Goal: Information Seeking & Learning: Get advice/opinions

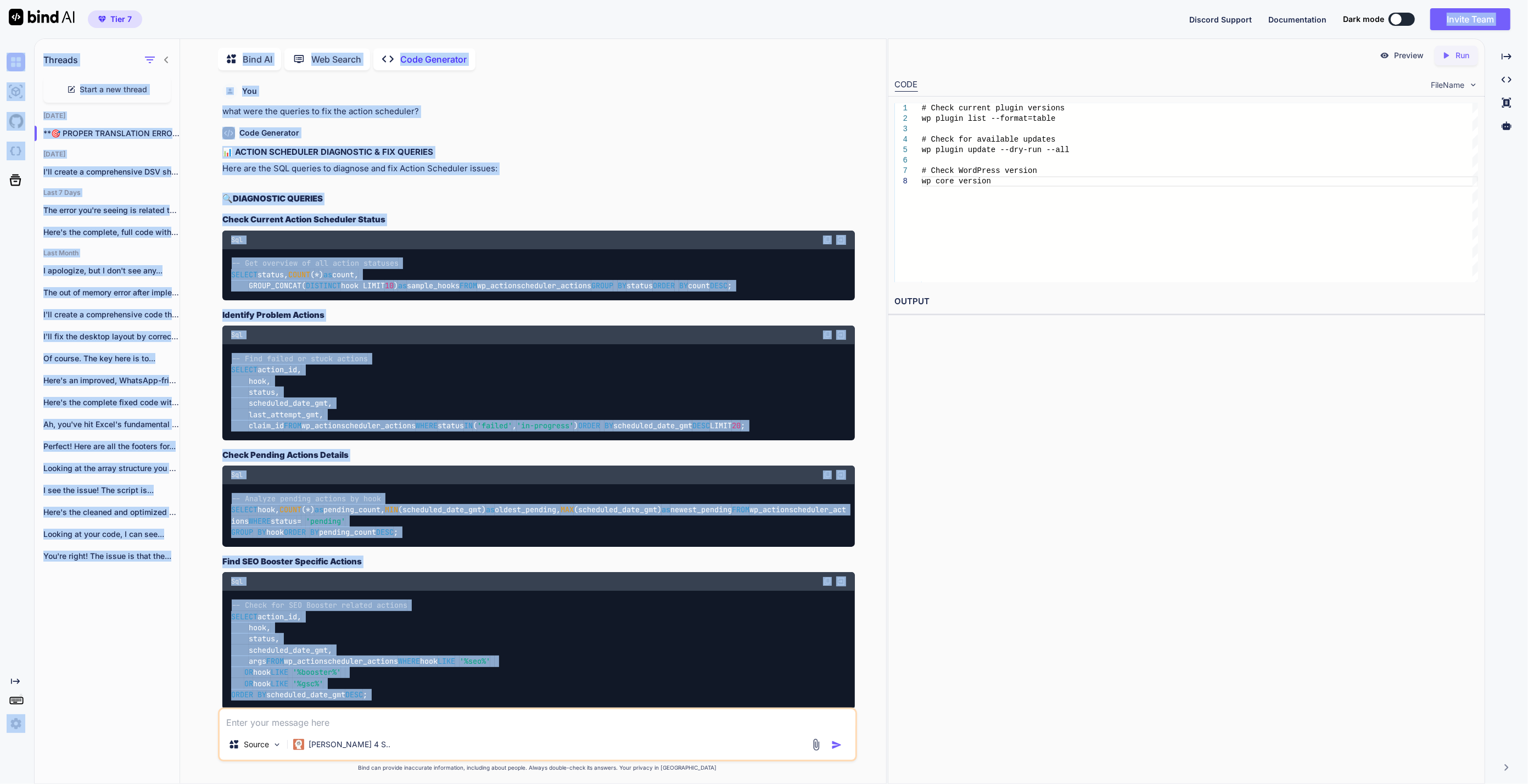
scroll to position [40405, 0]
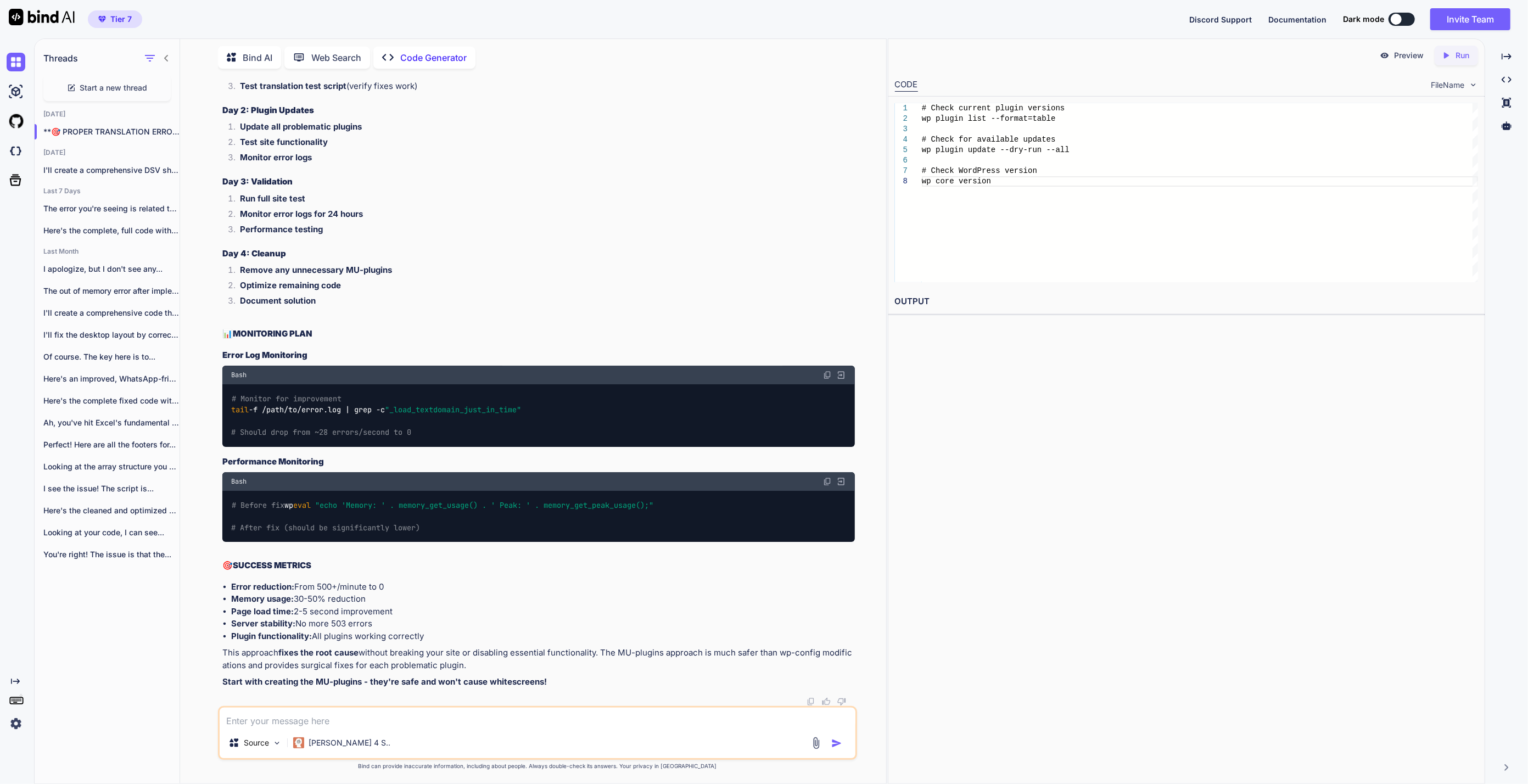
click at [367, 718] on textarea at bounding box center [537, 717] width 636 height 20
paste textarea "[[DATE] 13:08:30 UTC] PHP Fatal error: Maximum execution time of 800 seconds ex…"
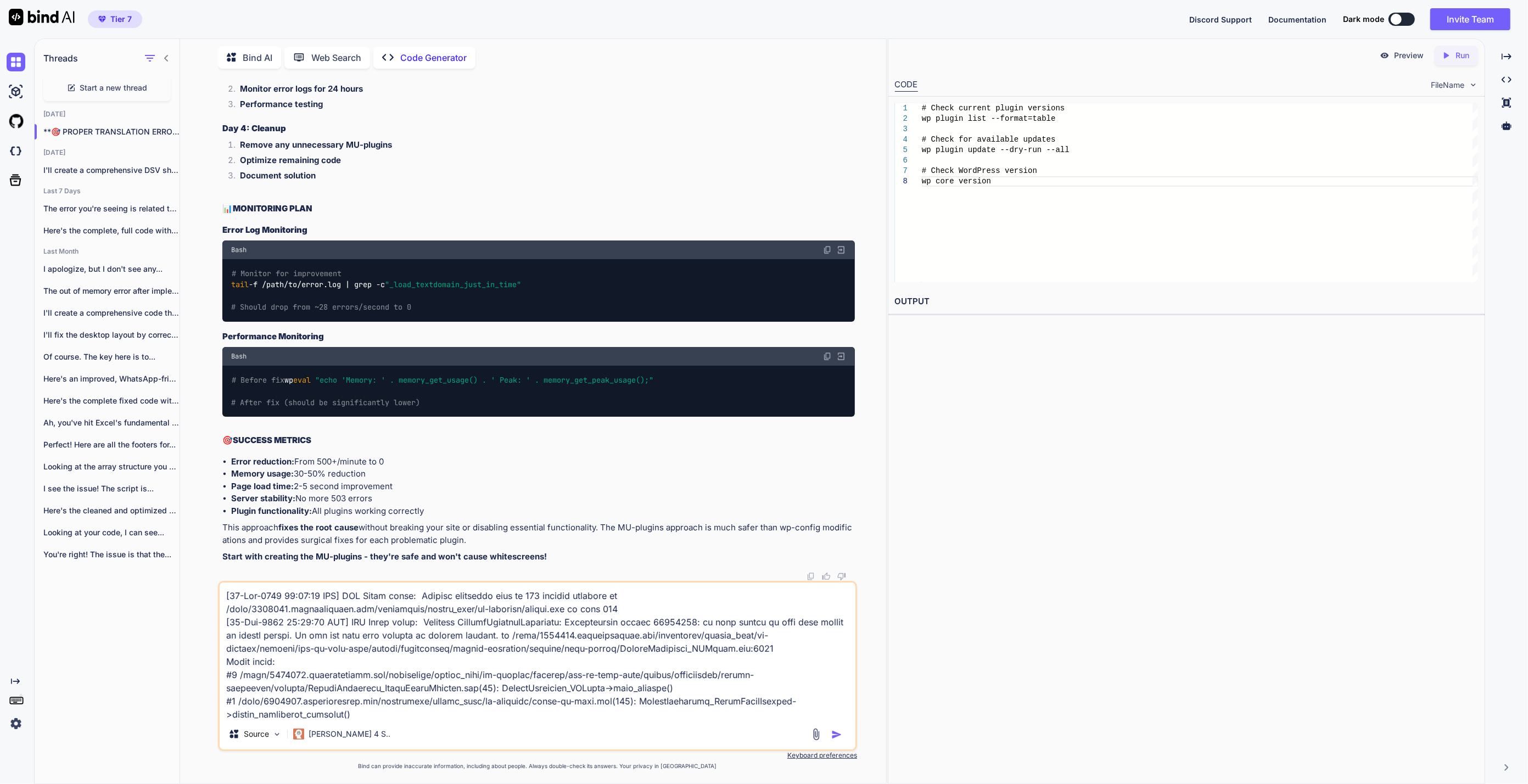
scroll to position [107, 0]
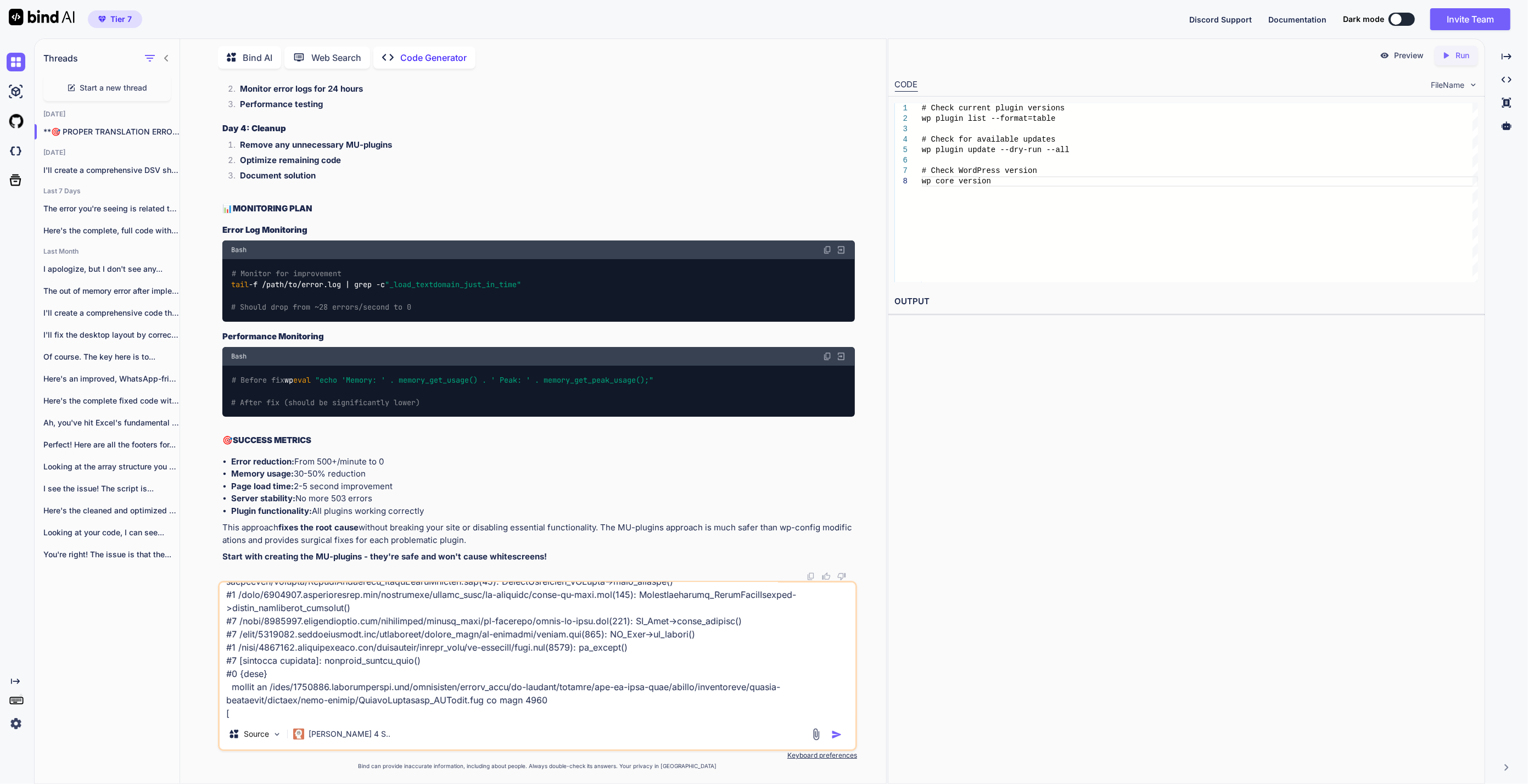
click at [700, 713] on textarea at bounding box center [537, 650] width 636 height 136
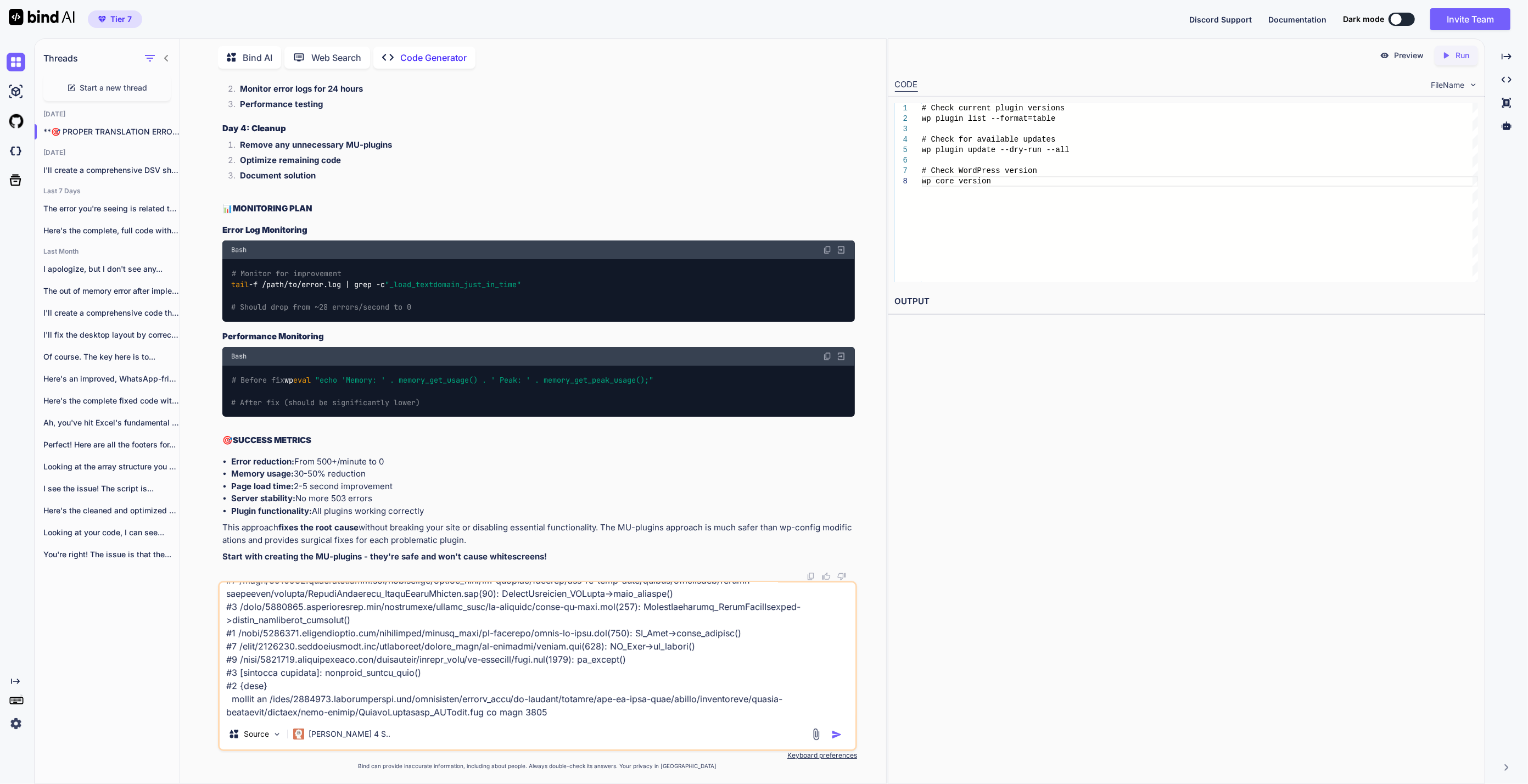
paste textarea "[[DATE] 13:35:13 UTC] Cron reschedule event error for hook: rocket_preload_proc…"
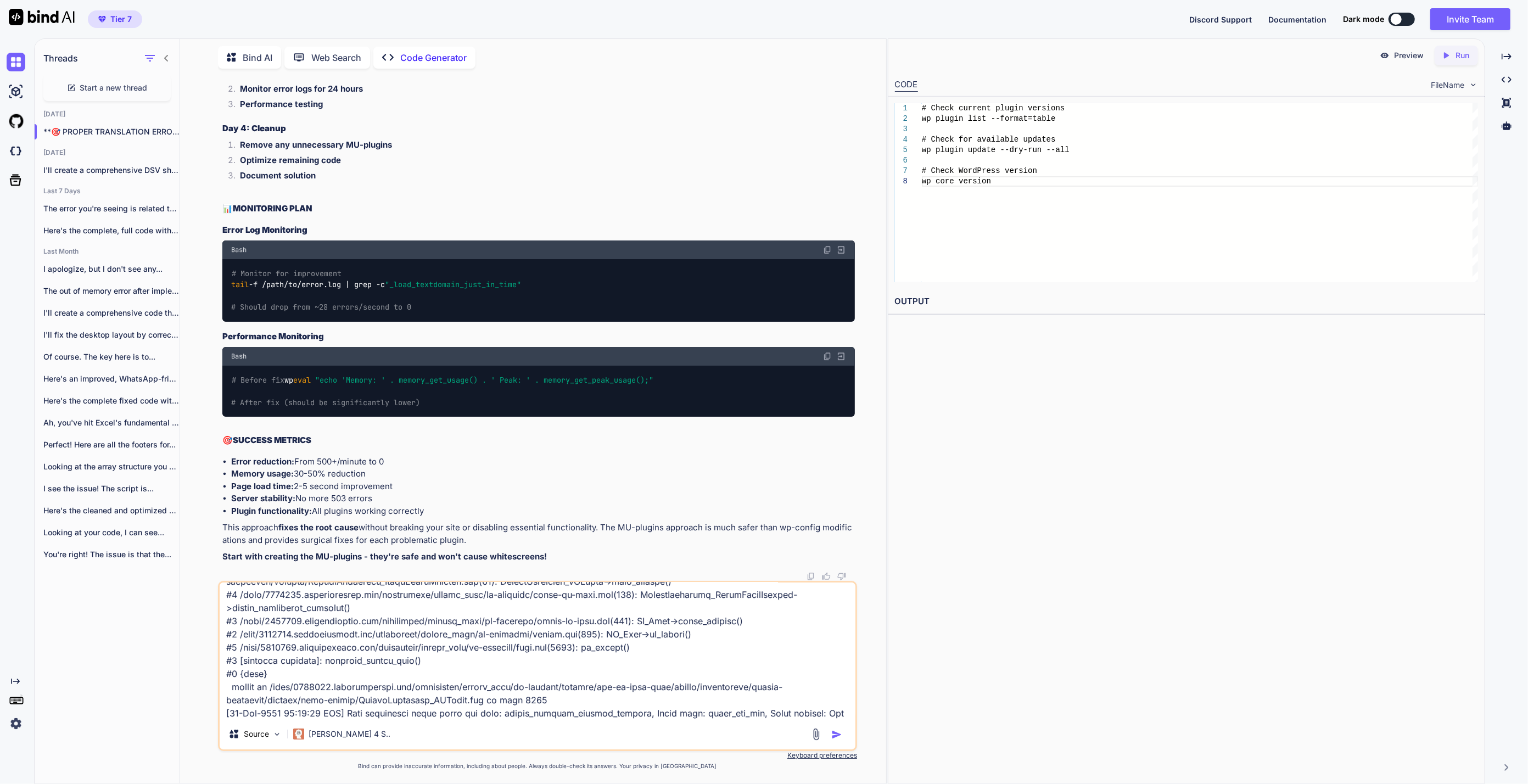
scroll to position [159, 0]
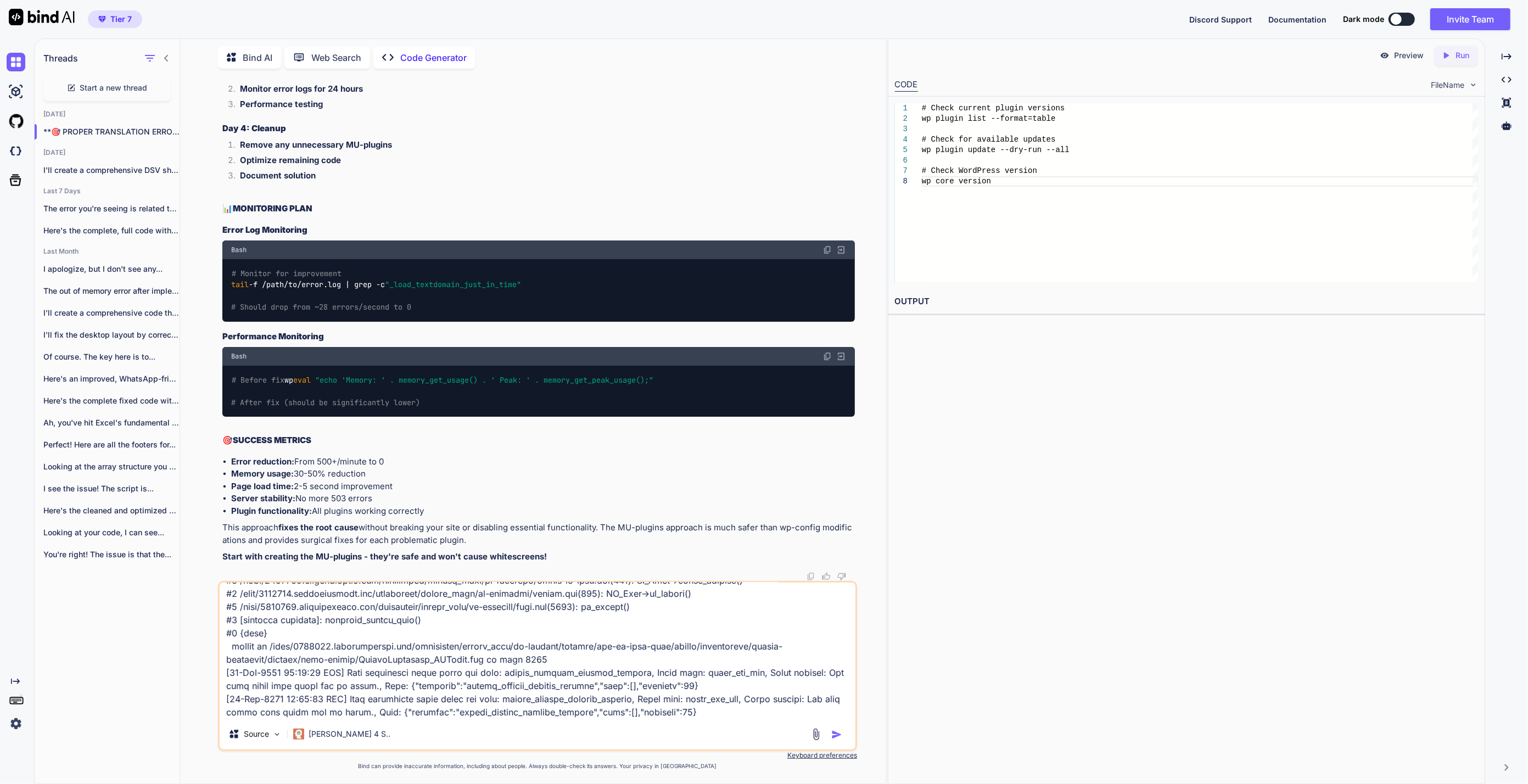
click at [716, 704] on textarea at bounding box center [537, 650] width 636 height 136
paste textarea "[[DATE] 13:50:06 UTC] Cron reschedule event error for hook: wf_scan_monitor, Er…"
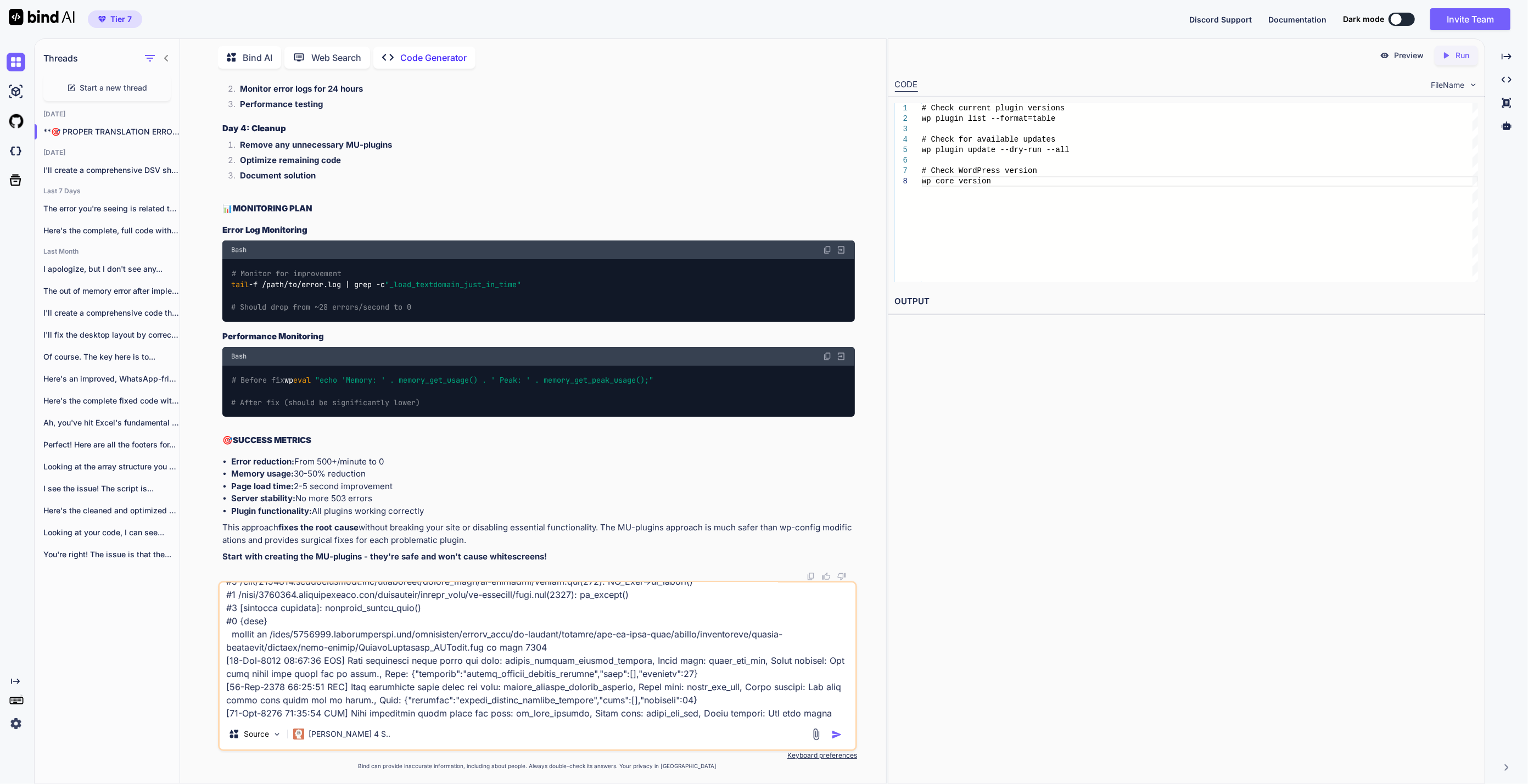
scroll to position [278, 0]
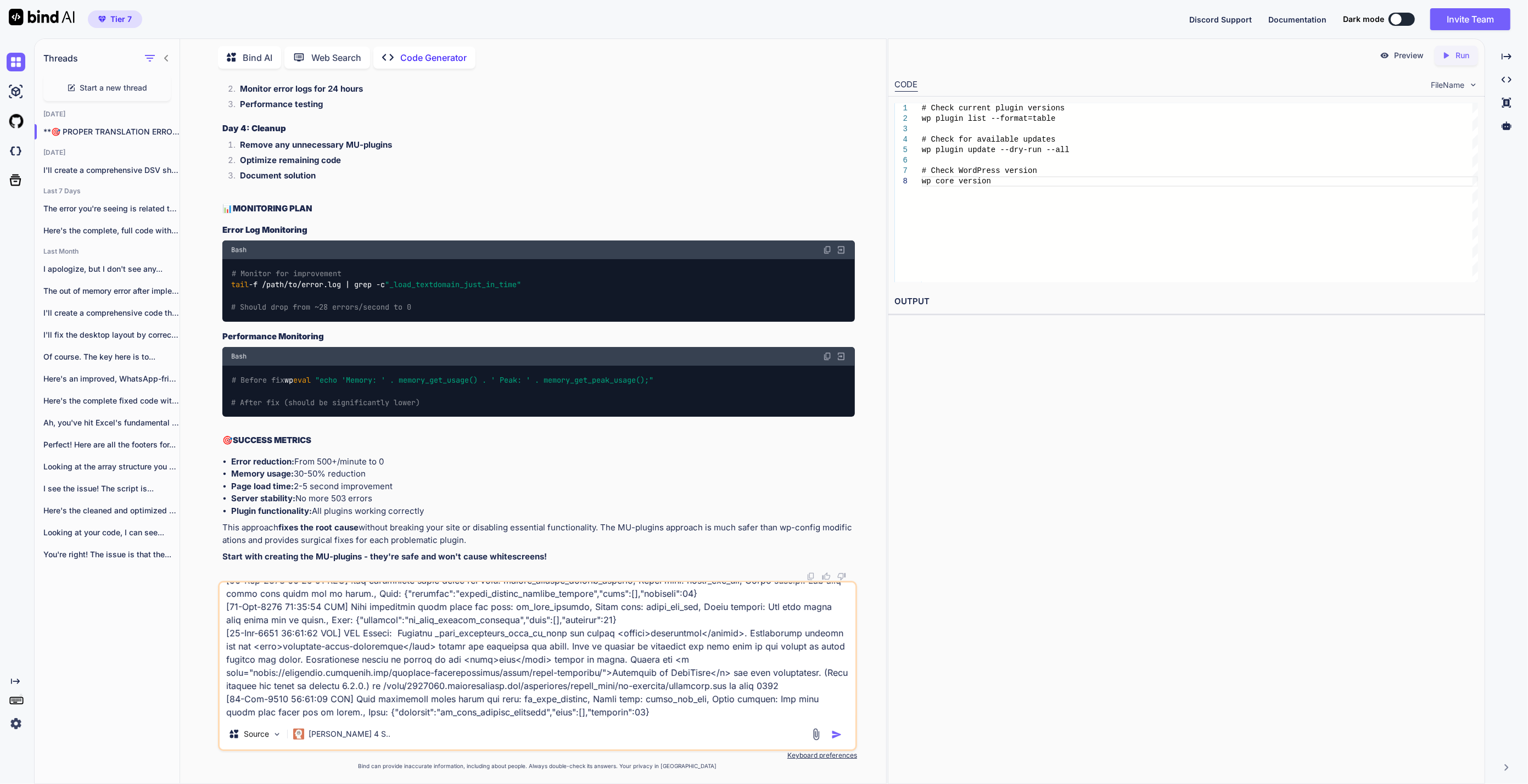
drag, startPoint x: 656, startPoint y: 722, endPoint x: 656, endPoint y: 714, distance: 8.0
click at [656, 722] on div "Source Claude 4 S.." at bounding box center [537, 665] width 639 height 170
click at [656, 714] on textarea at bounding box center [537, 650] width 636 height 136
paste textarea "[[DATE] 14:11:00 UTC] PHP Fatal error: Maximum execution time of 800 seconds ex…"
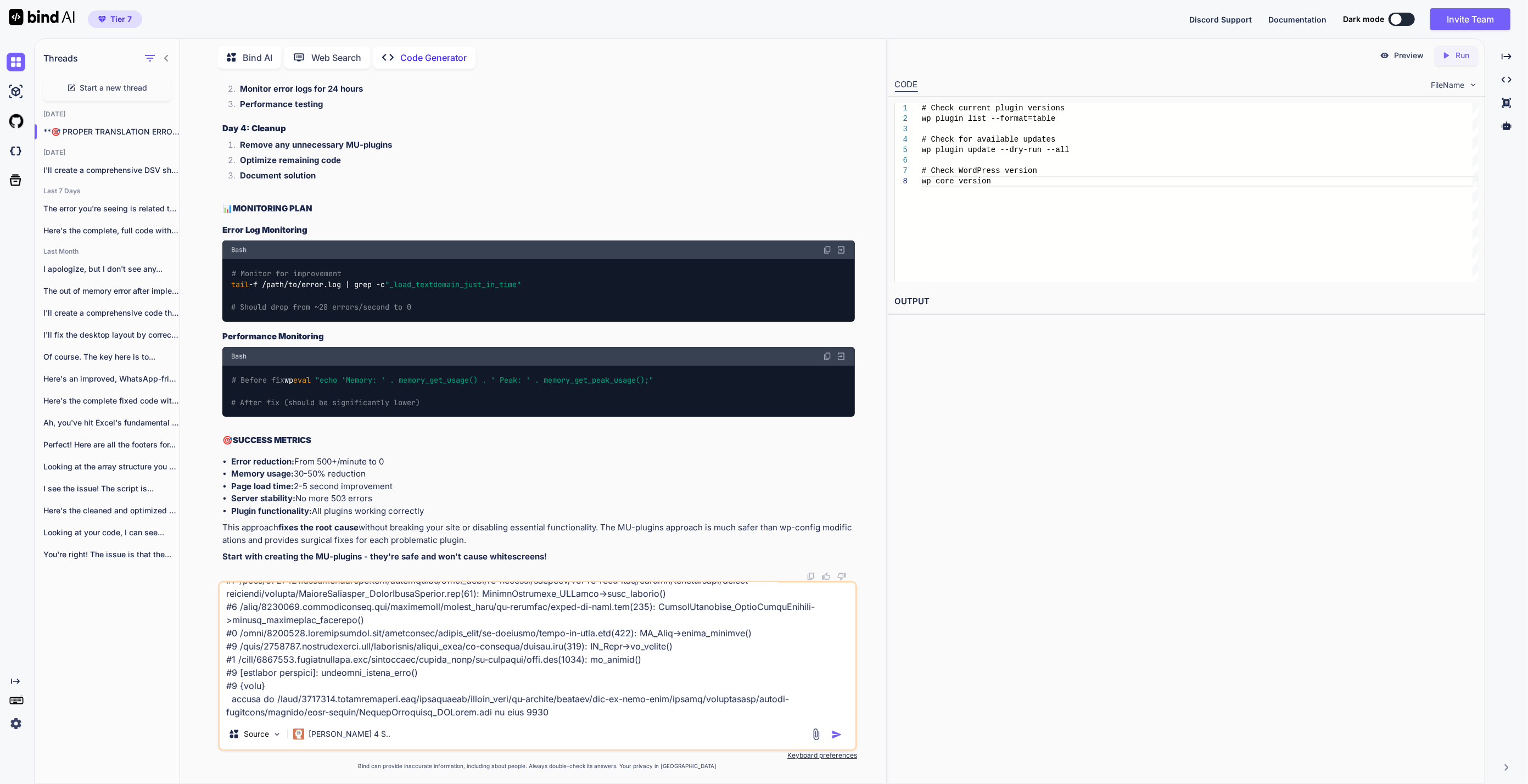
drag, startPoint x: 537, startPoint y: 710, endPoint x: 542, endPoint y: 704, distance: 7.8
click at [537, 710] on textarea at bounding box center [537, 650] width 636 height 136
paste textarea "[[DATE] 14:20:24 UTC] Cron reschedule event error for hook: objectcache_metrics…"
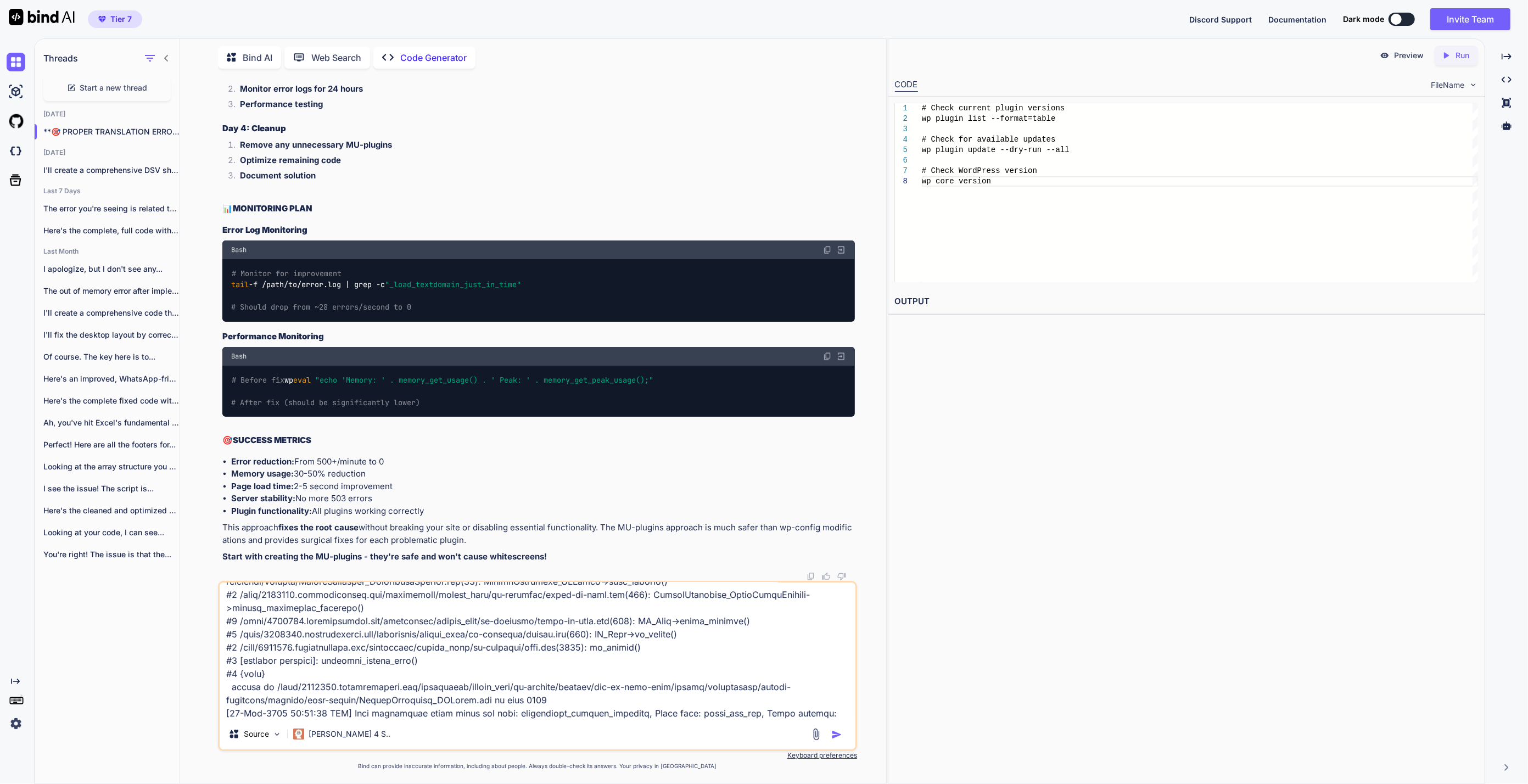
scroll to position [528, 0]
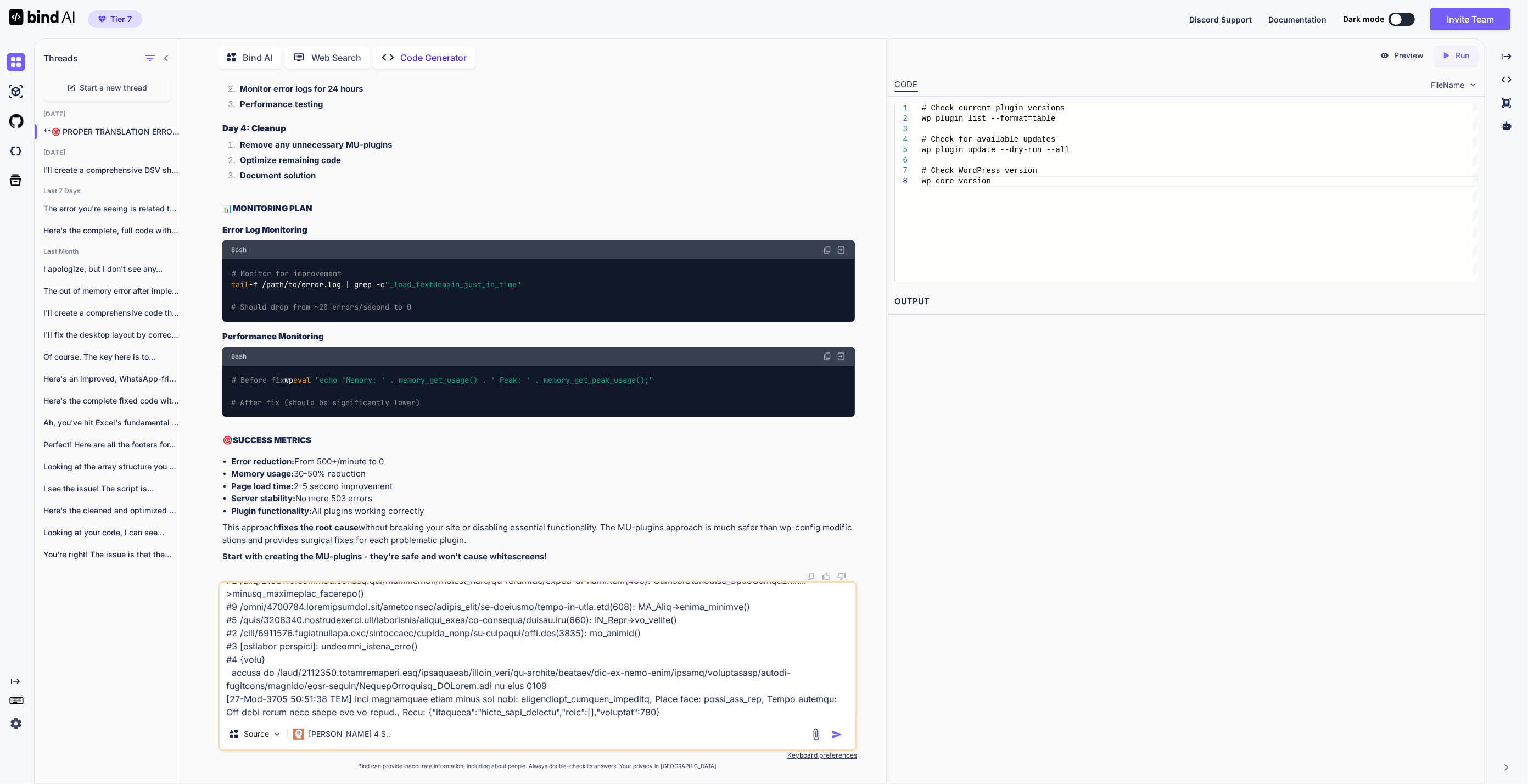
click at [666, 714] on textarea at bounding box center [537, 650] width 636 height 136
paste textarea "[[DATE] 15:25:10 UTC] Cron reschedule event error for hook: wf_scan_monitor, Er…"
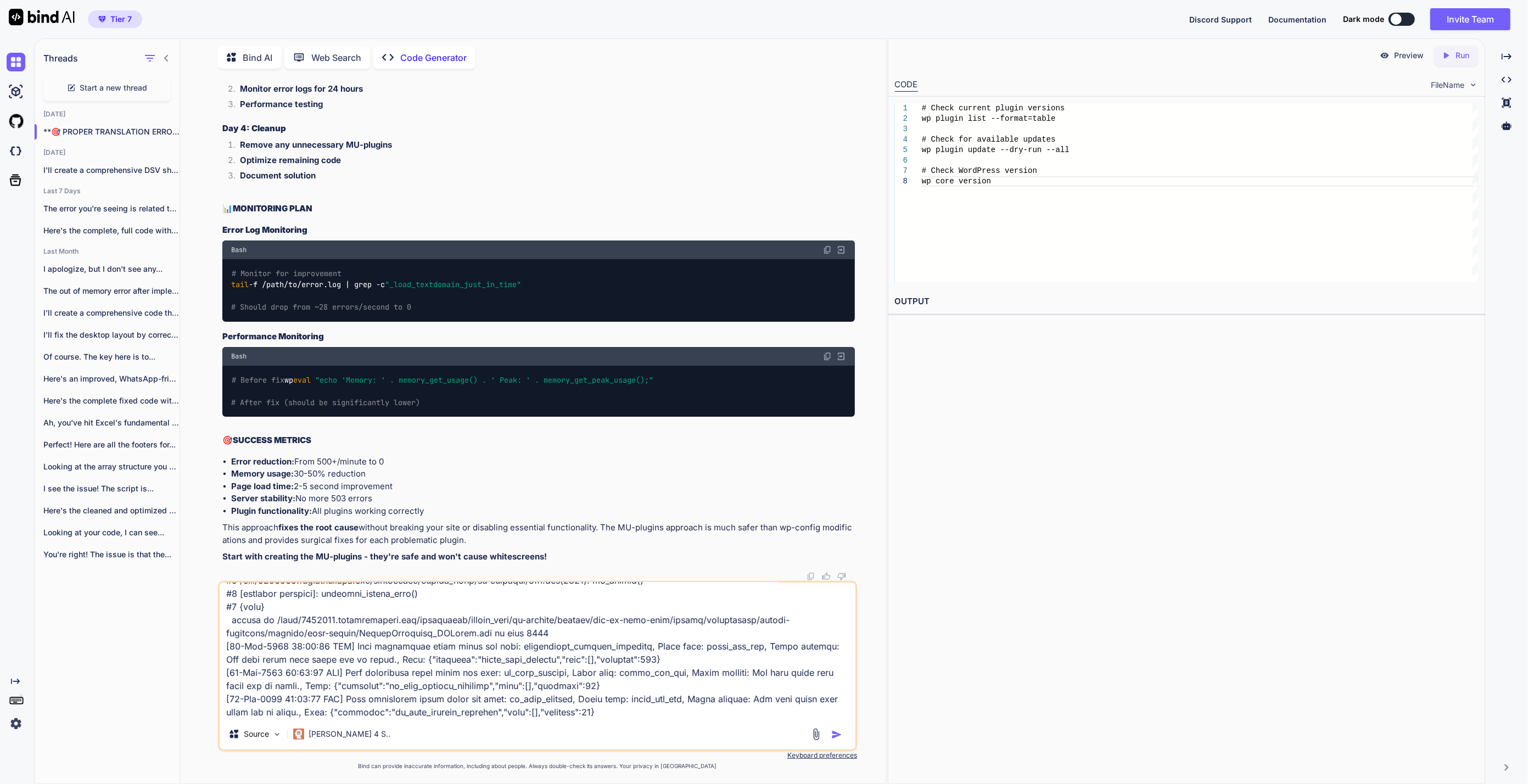
scroll to position [595, 0]
click at [283, 706] on textarea at bounding box center [537, 650] width 636 height 136
paste textarea "[[DATE] 16:10:36 UTC] PHP Fatal error: Maximum execution time of 800 seconds ex…"
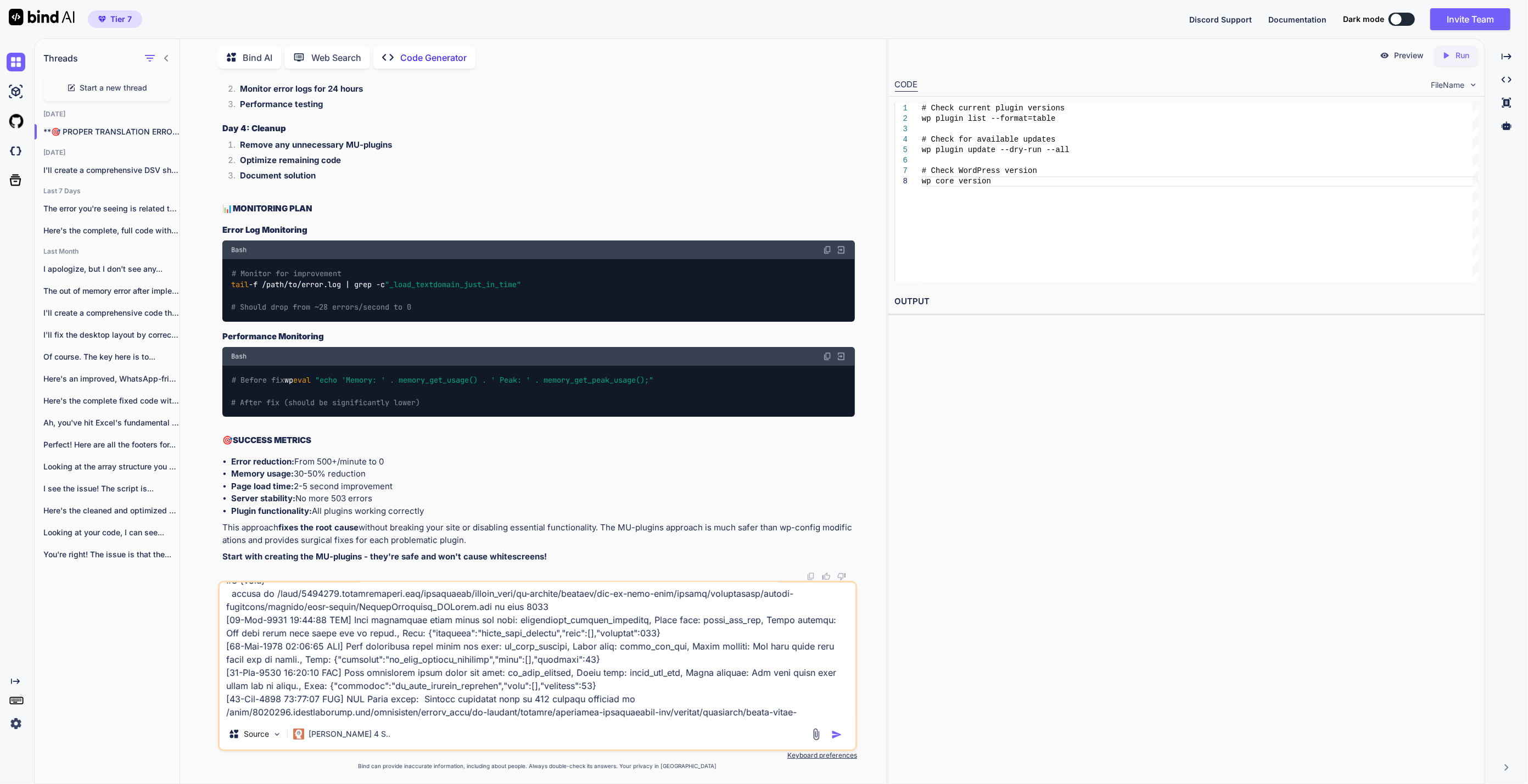
scroll to position [819, 0]
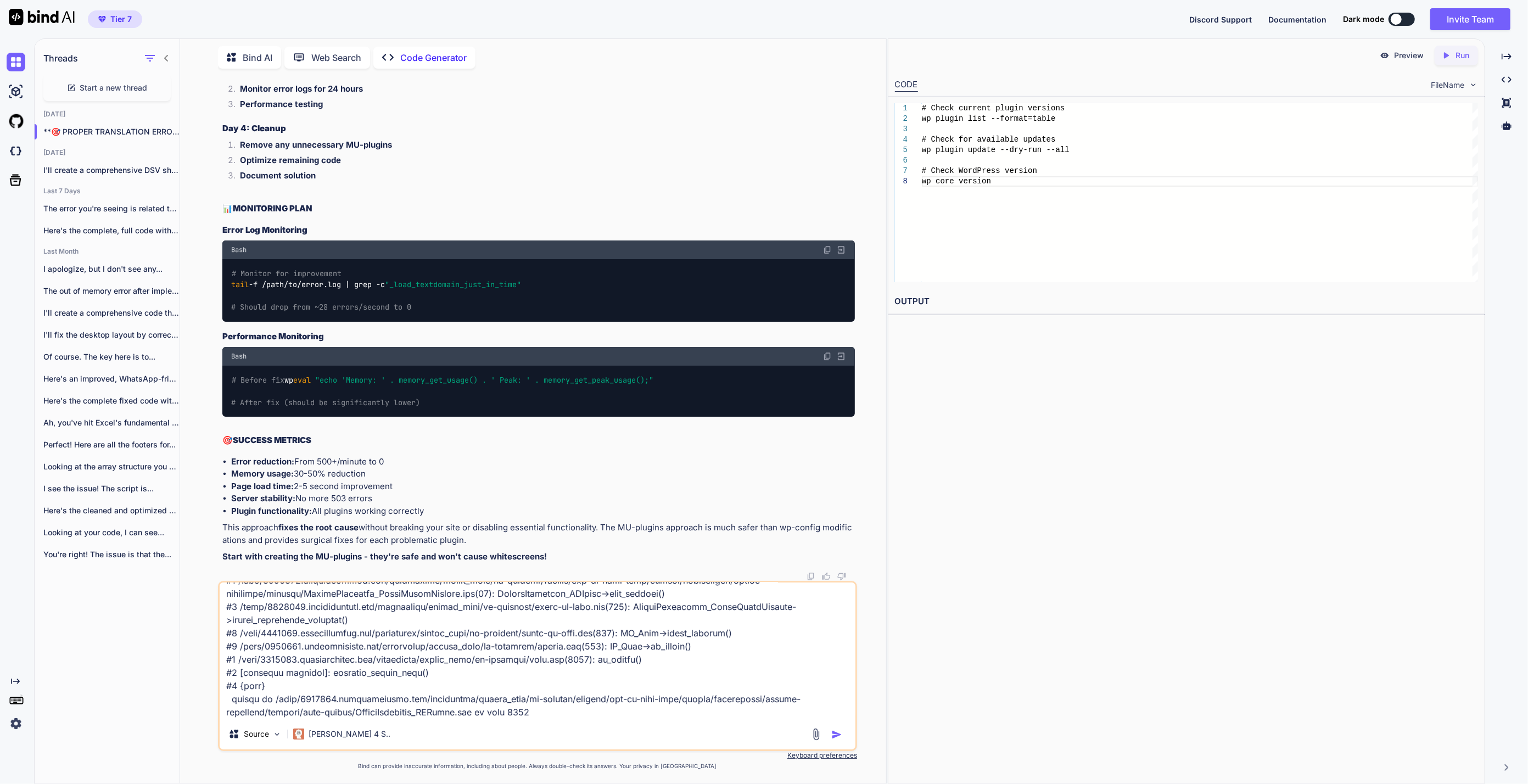
drag, startPoint x: 637, startPoint y: 710, endPoint x: 631, endPoint y: 712, distance: 6.3
click at [637, 710] on textarea at bounding box center [537, 650] width 636 height 136
paste textarea "[[DATE] 16:50:26 UTC] Cron reschedule event error for hook: wsal_generate_repor…"
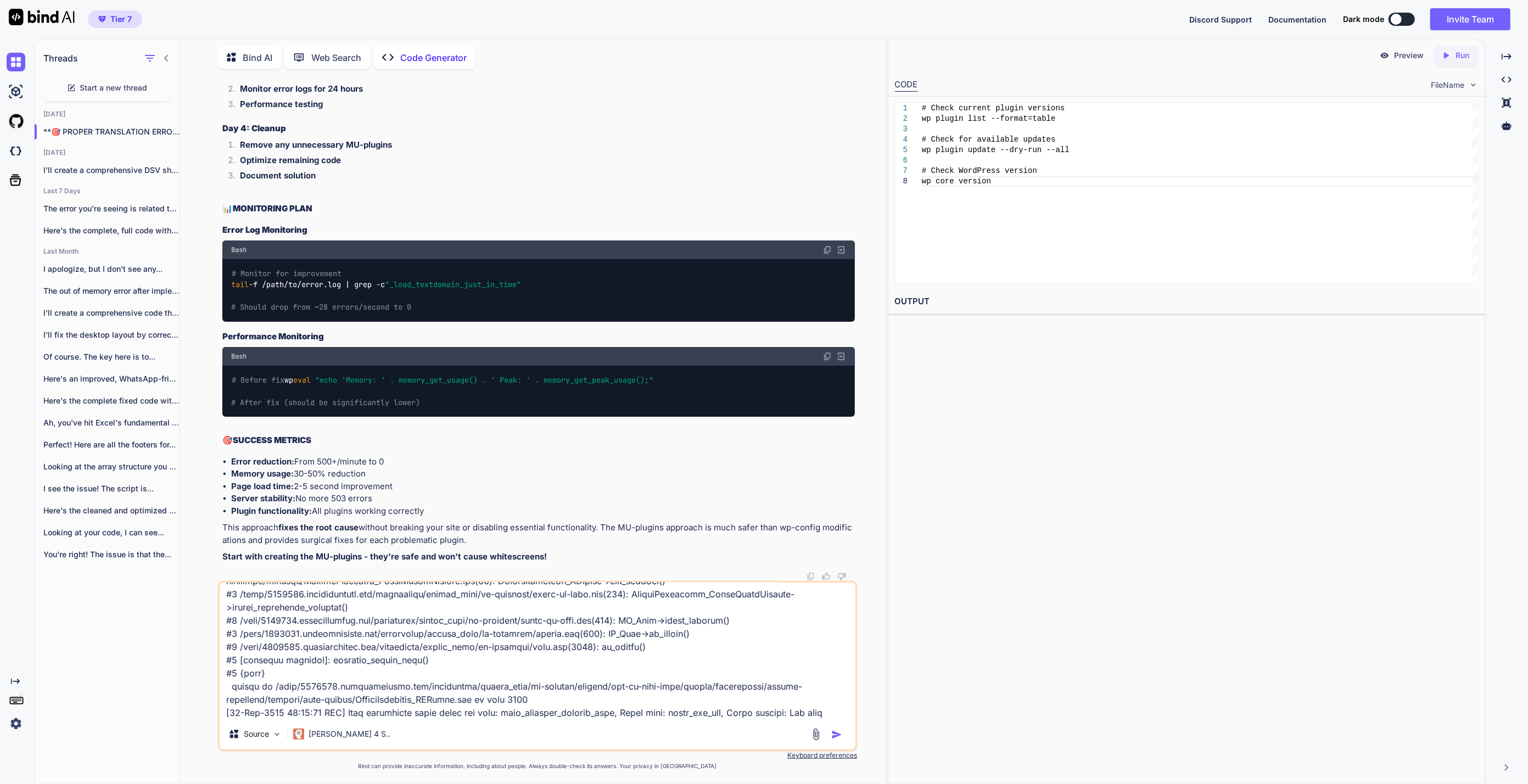
scroll to position [1161, 0]
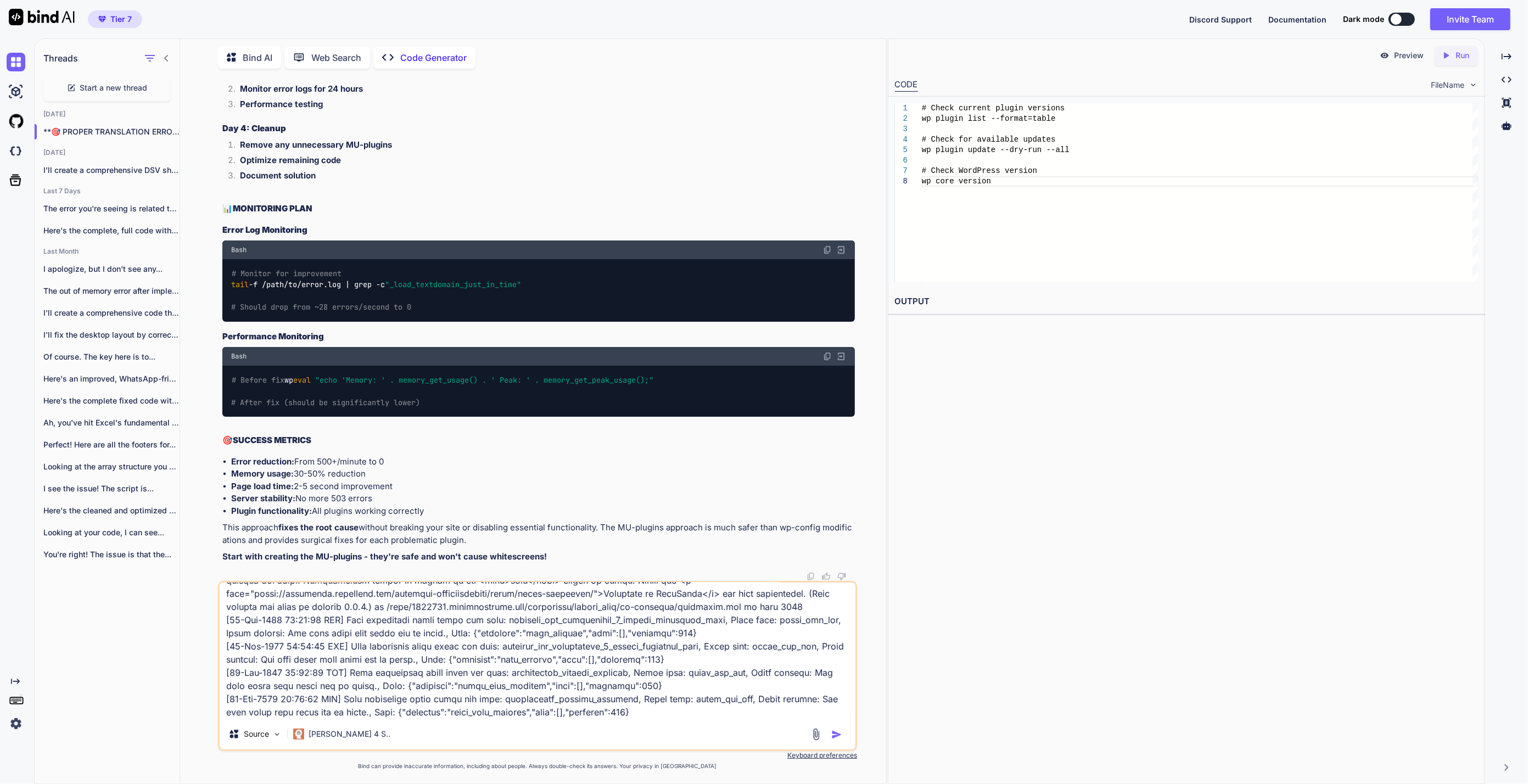
click at [670, 702] on textarea at bounding box center [537, 650] width 636 height 136
paste textarea "[[DATE] 18:08:23 UTC] PHP Fatal error: Maximum execution time of 800 seconds ex…"
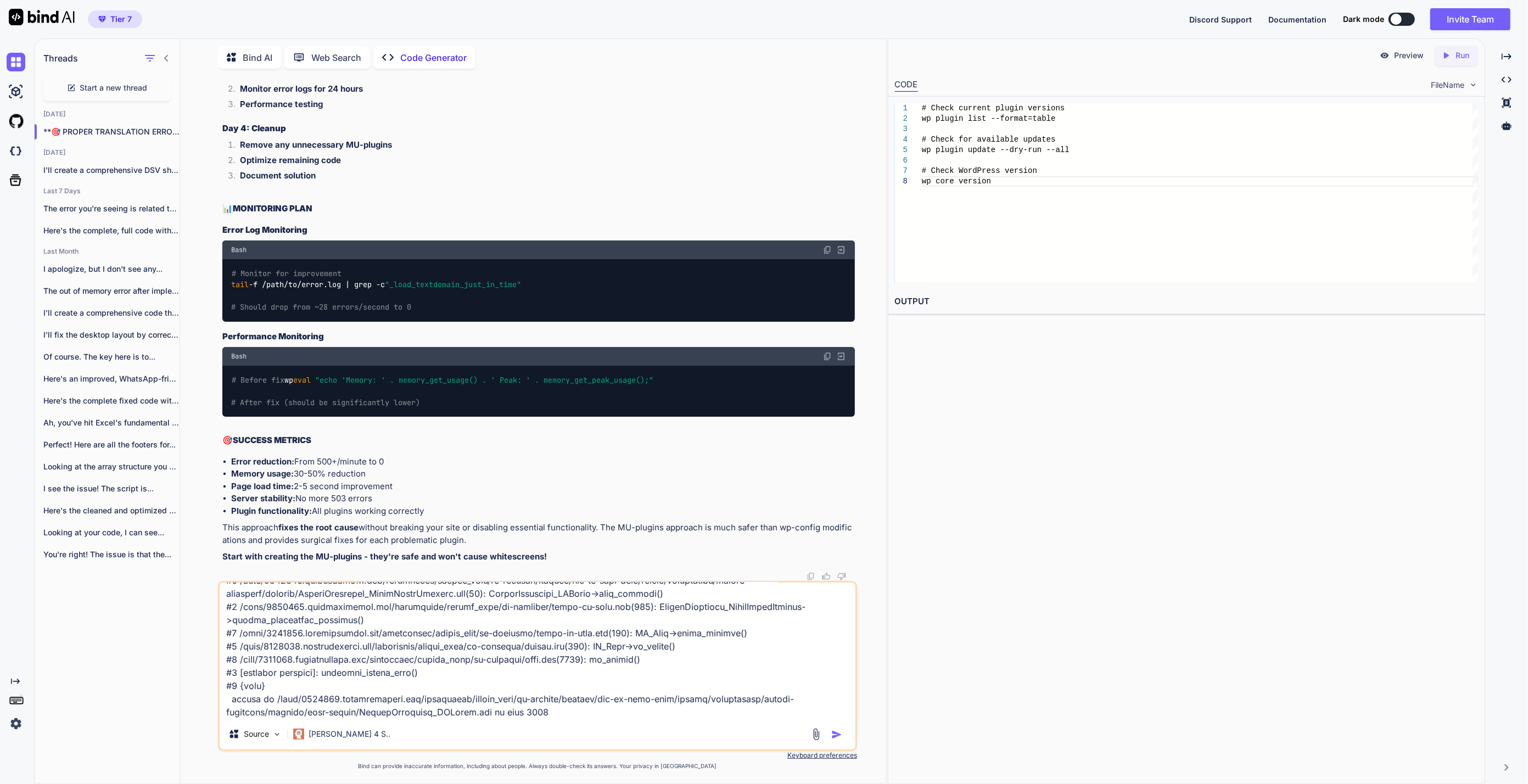
click at [547, 711] on textarea at bounding box center [537, 650] width 636 height 136
paste textarea "[[DATE] 19:10:36 UTC] PHP Fatal error: Maximum execution time of 800 seconds ex…"
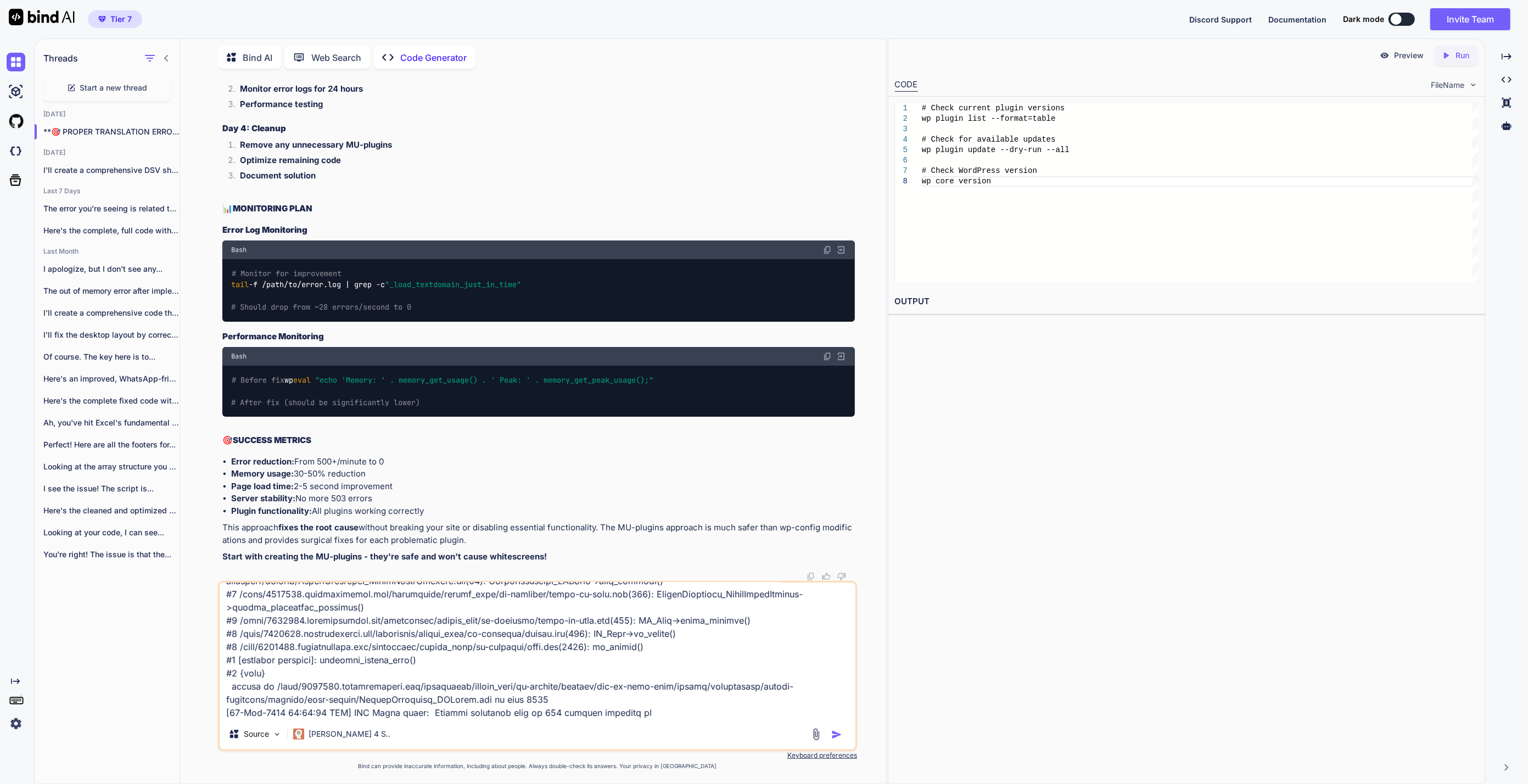
scroll to position [1767, 0]
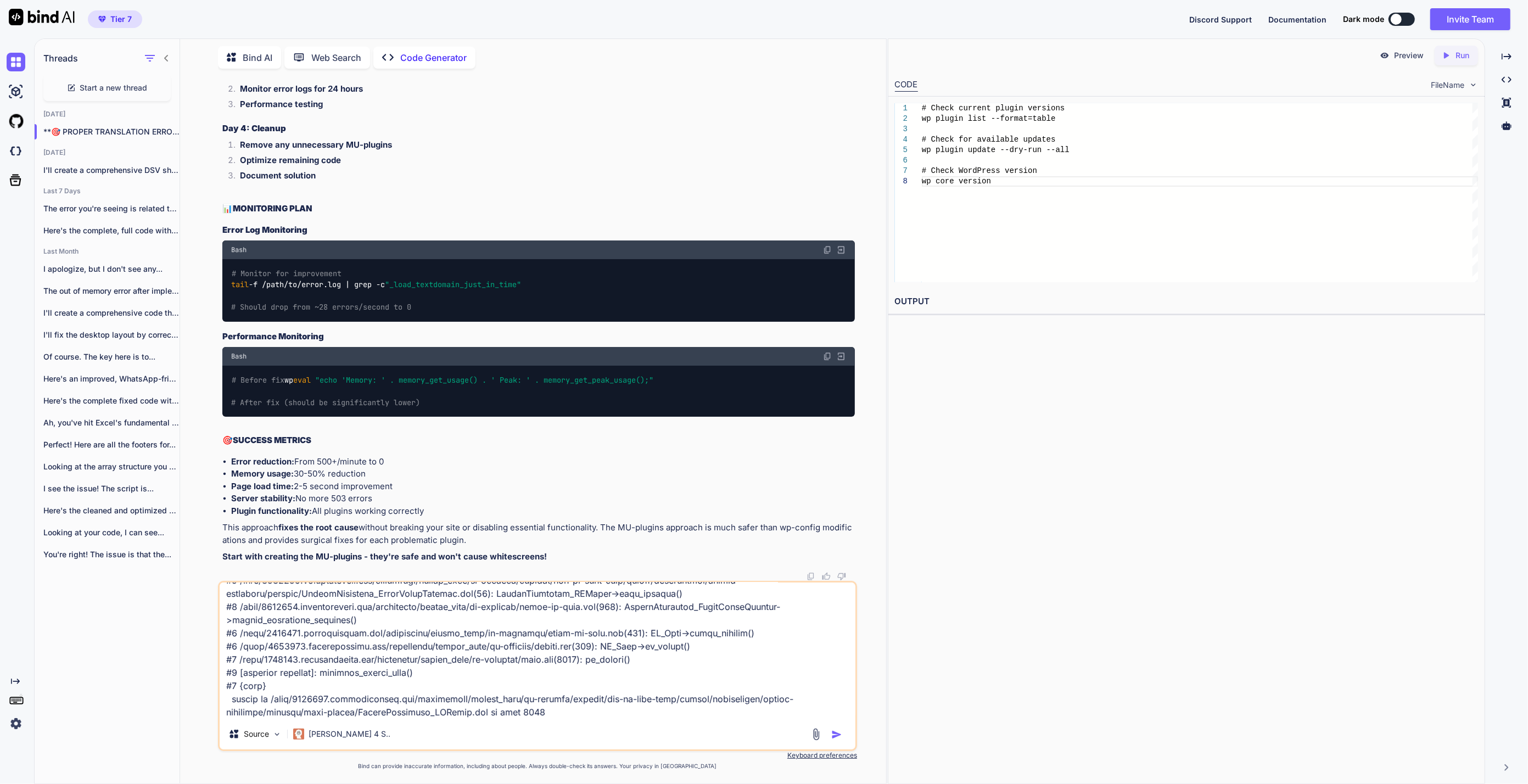
paste textarea "[[DATE] 19:10:36 UTC] PHP Fatal error: Maximum execution time of 800 seconds ex…"
click at [493, 713] on textarea at bounding box center [537, 650] width 636 height 136
paste textarea "[[DATE] 21:18:24 UTC] PHP Fatal error: Maximum execution time of 800 seconds ex…"
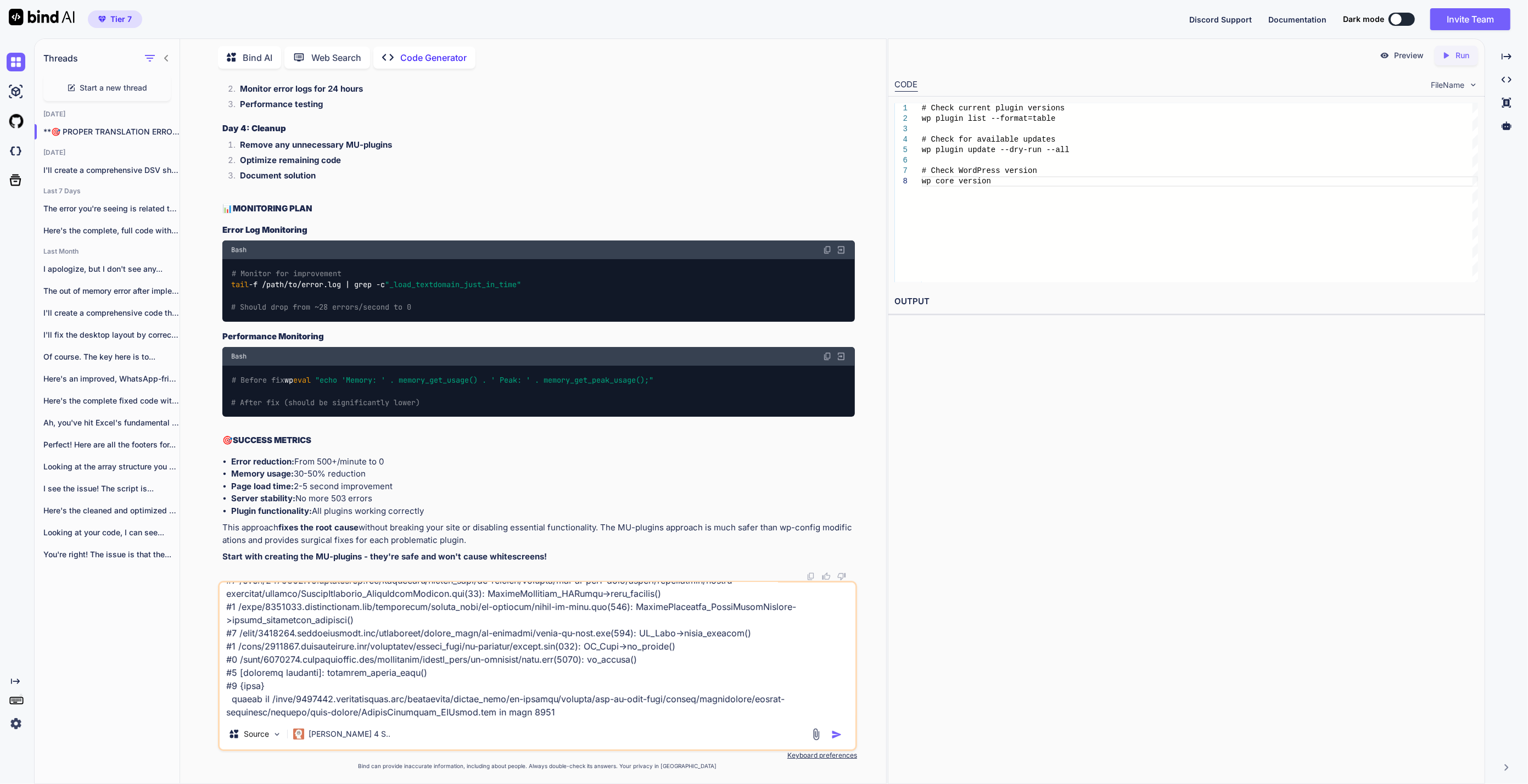
click at [419, 714] on textarea at bounding box center [537, 650] width 636 height 136
paste textarea "[[DATE] 23:09:59 UTC] PHP Fatal error: Maximum execution time of 800 seconds ex…"
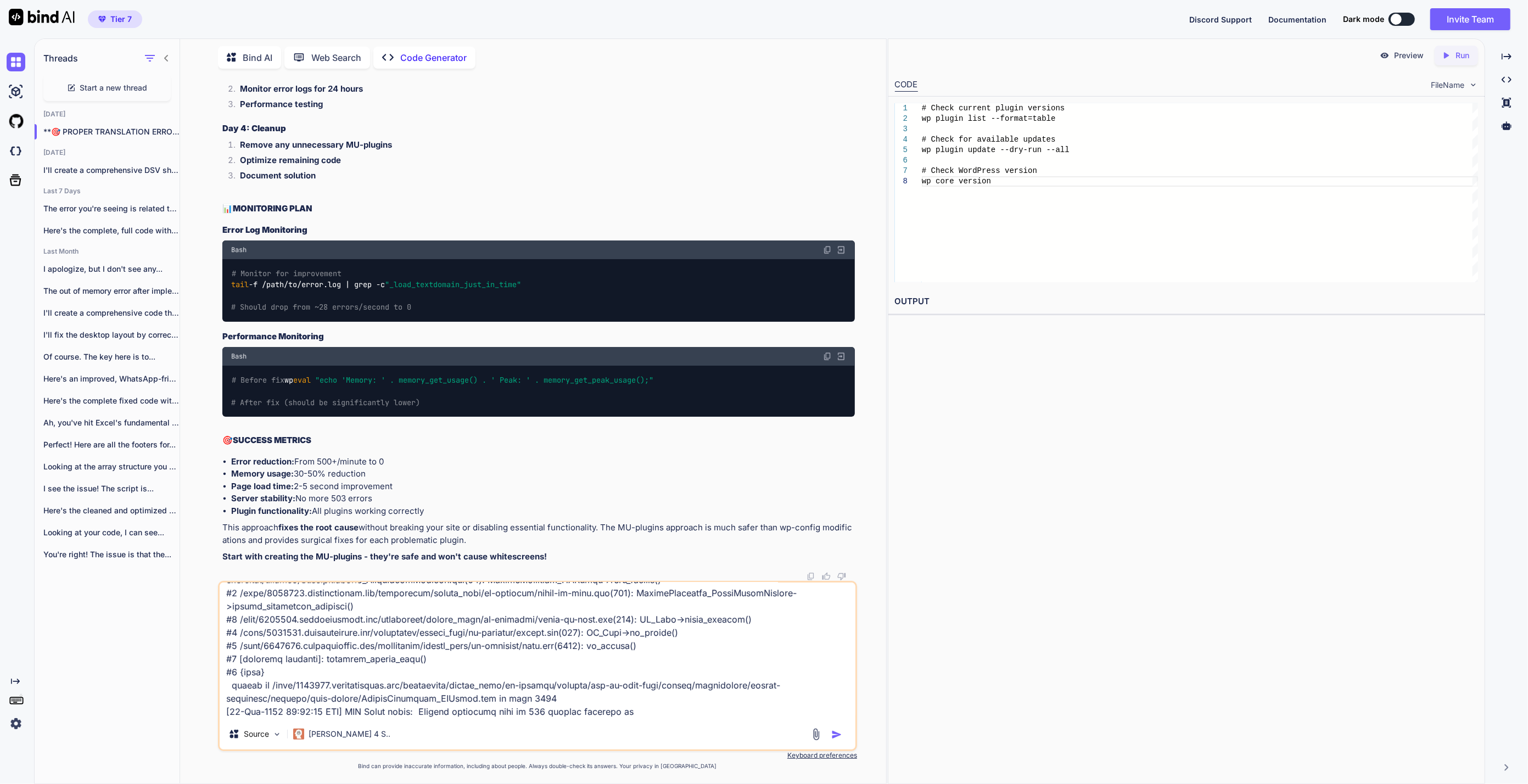
scroll to position [2241, 0]
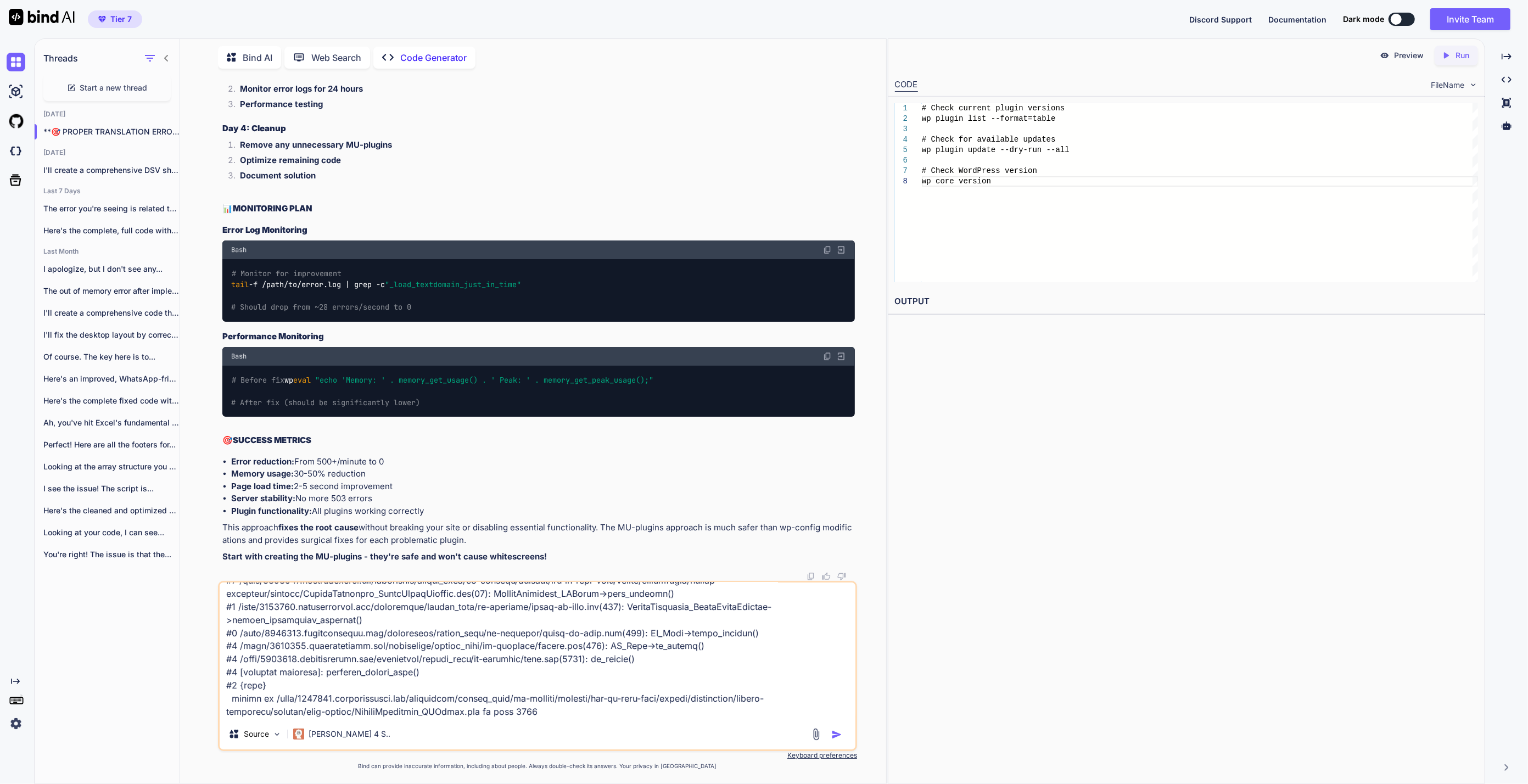
click at [692, 662] on textarea at bounding box center [537, 650] width 636 height 136
type textarea "[[DATE] 13:08:30 UTC] PHP Fatal error: Maximum execution time of 800 seconds ex…"
click at [839, 738] on img "button" at bounding box center [836, 734] width 11 height 11
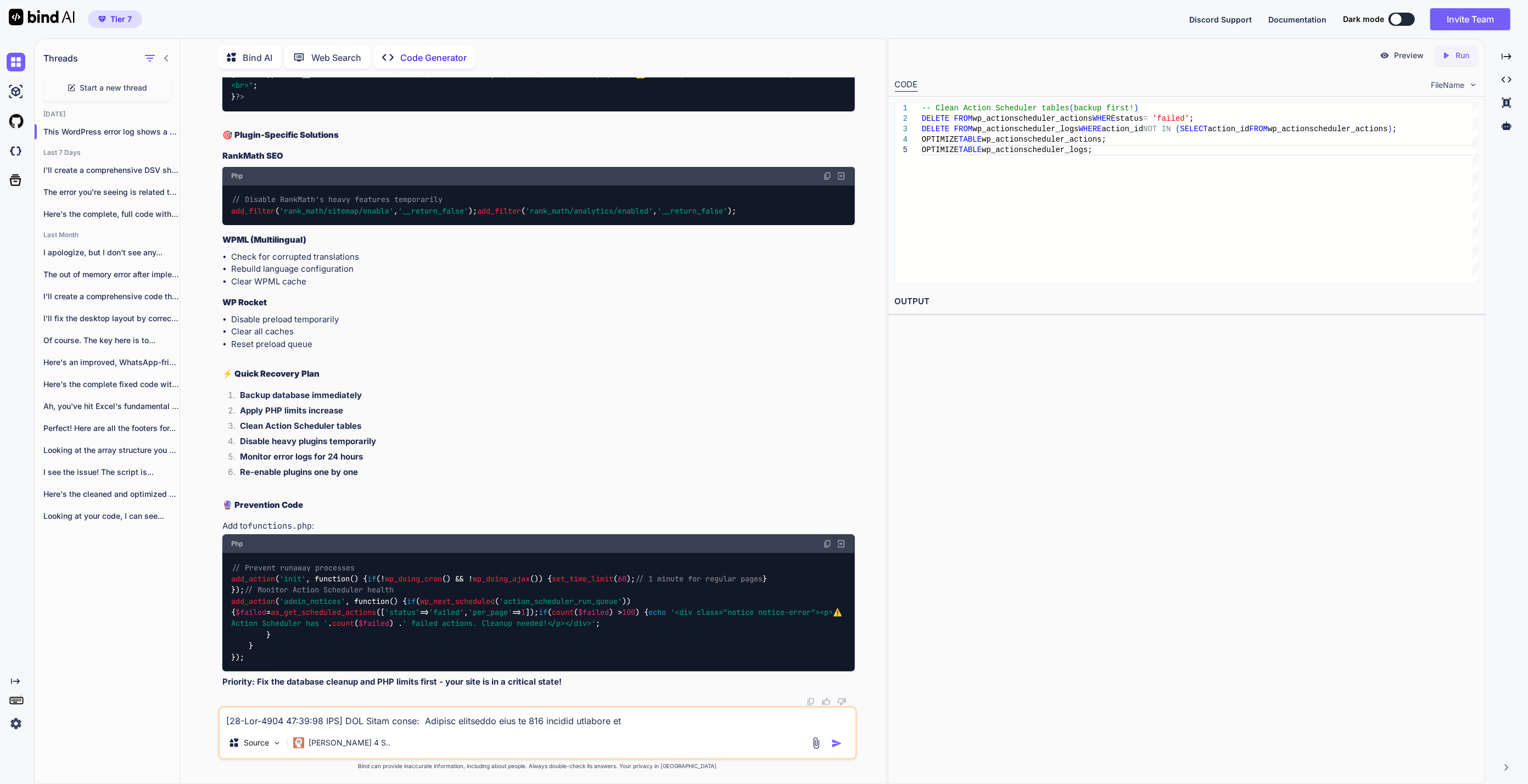
scroll to position [43743, 0]
click at [568, 726] on textarea at bounding box center [537, 717] width 636 height 20
type textarea "main issue is object cache pro plugin, when ever i clear the object cache, serv…"
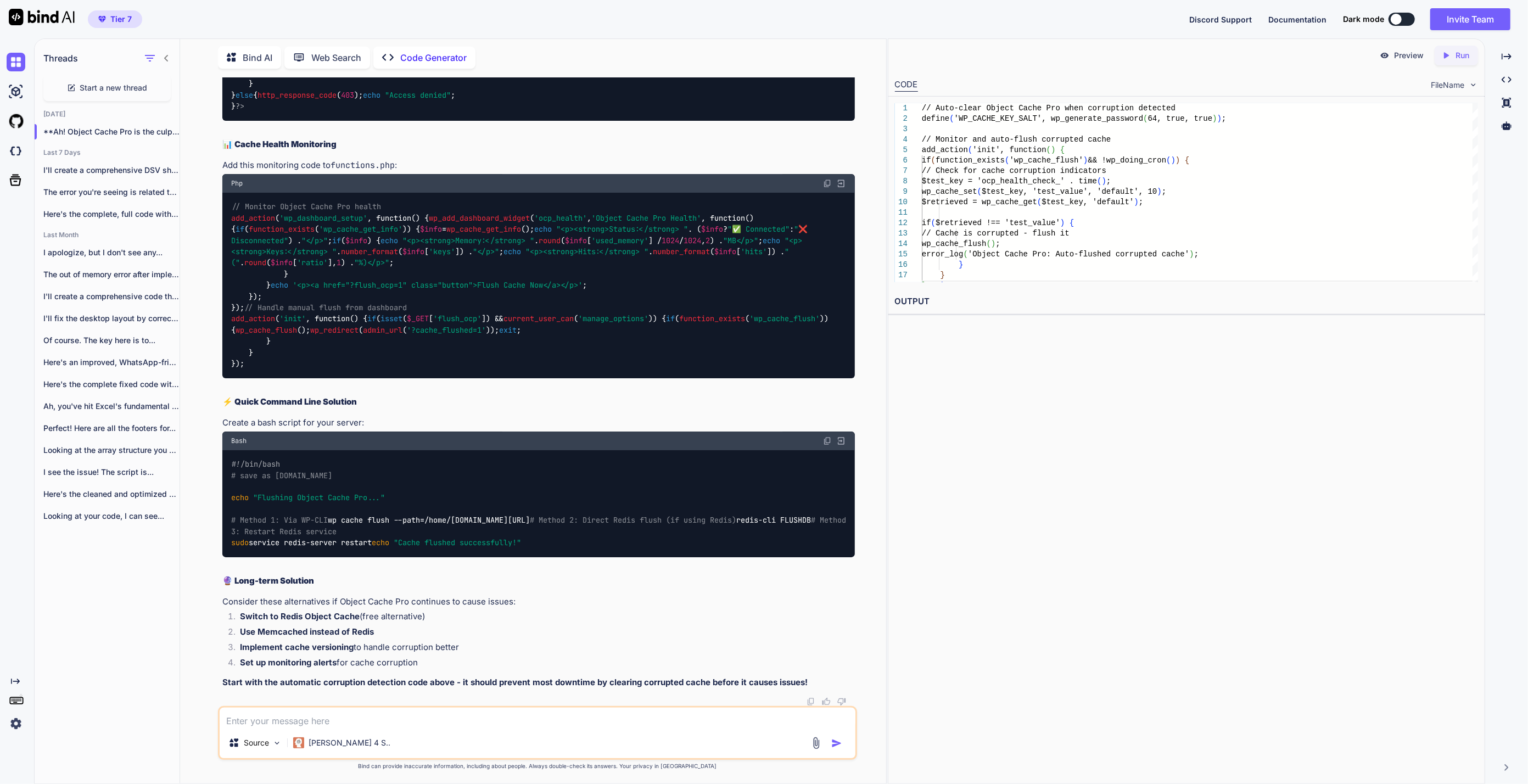
scroll to position [44330, 0]
drag, startPoint x: 285, startPoint y: 491, endPoint x: 212, endPoint y: 305, distance: 199.8
click at [212, 305] on div "You what were the queries to fix the action scheduler? Code Generator 📊 ACTION …" at bounding box center [537, 430] width 697 height 706
copy code "// Auto-clear Object Cache Pro when corruption detected define ( 'WP_CACHE_KEY_…"
drag, startPoint x: 212, startPoint y: 305, endPoint x: 662, endPoint y: 417, distance: 463.7
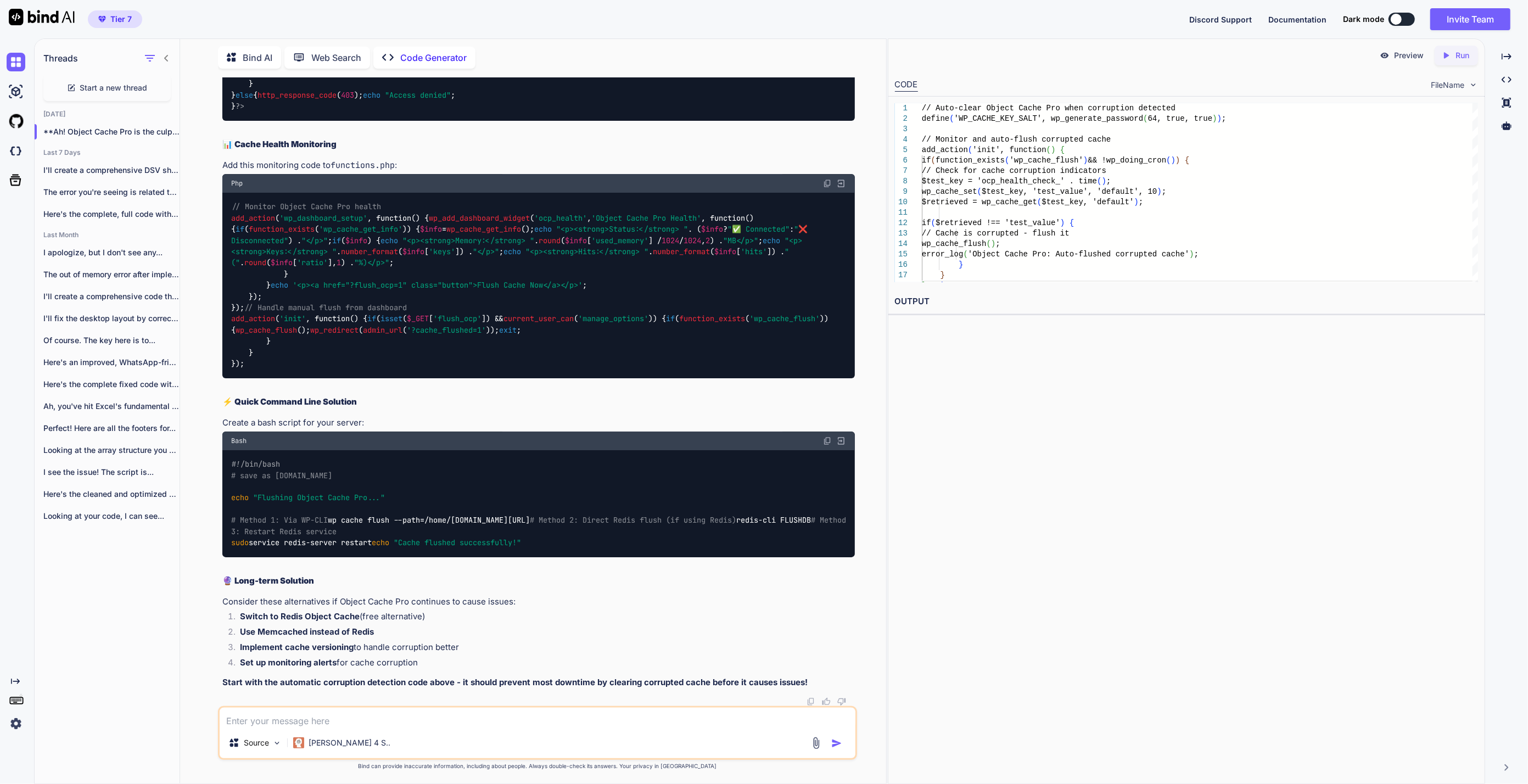
click at [394, 710] on textarea at bounding box center [537, 717] width 636 height 20
type textarea "adding option one causes issues."
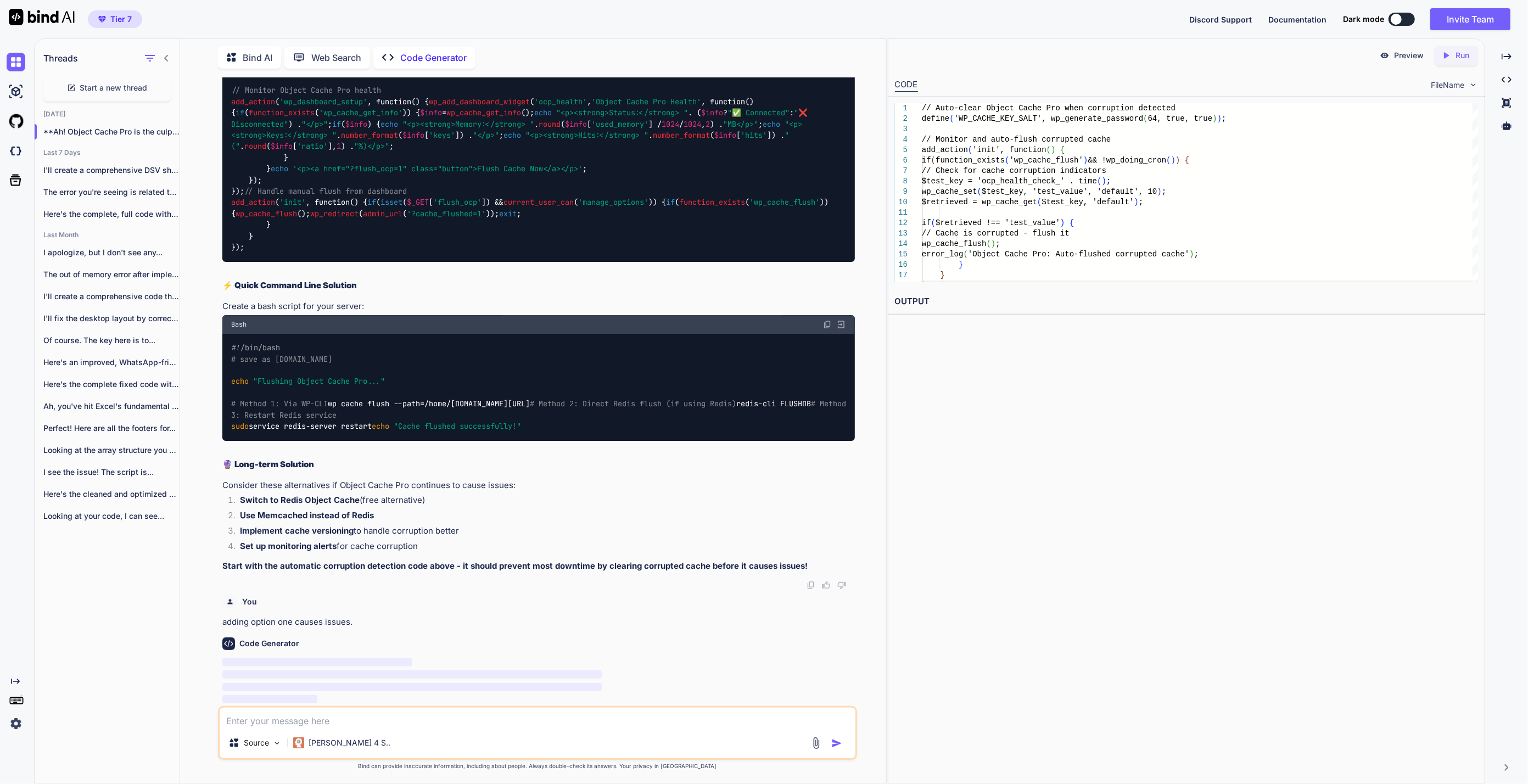
scroll to position [46092, 0]
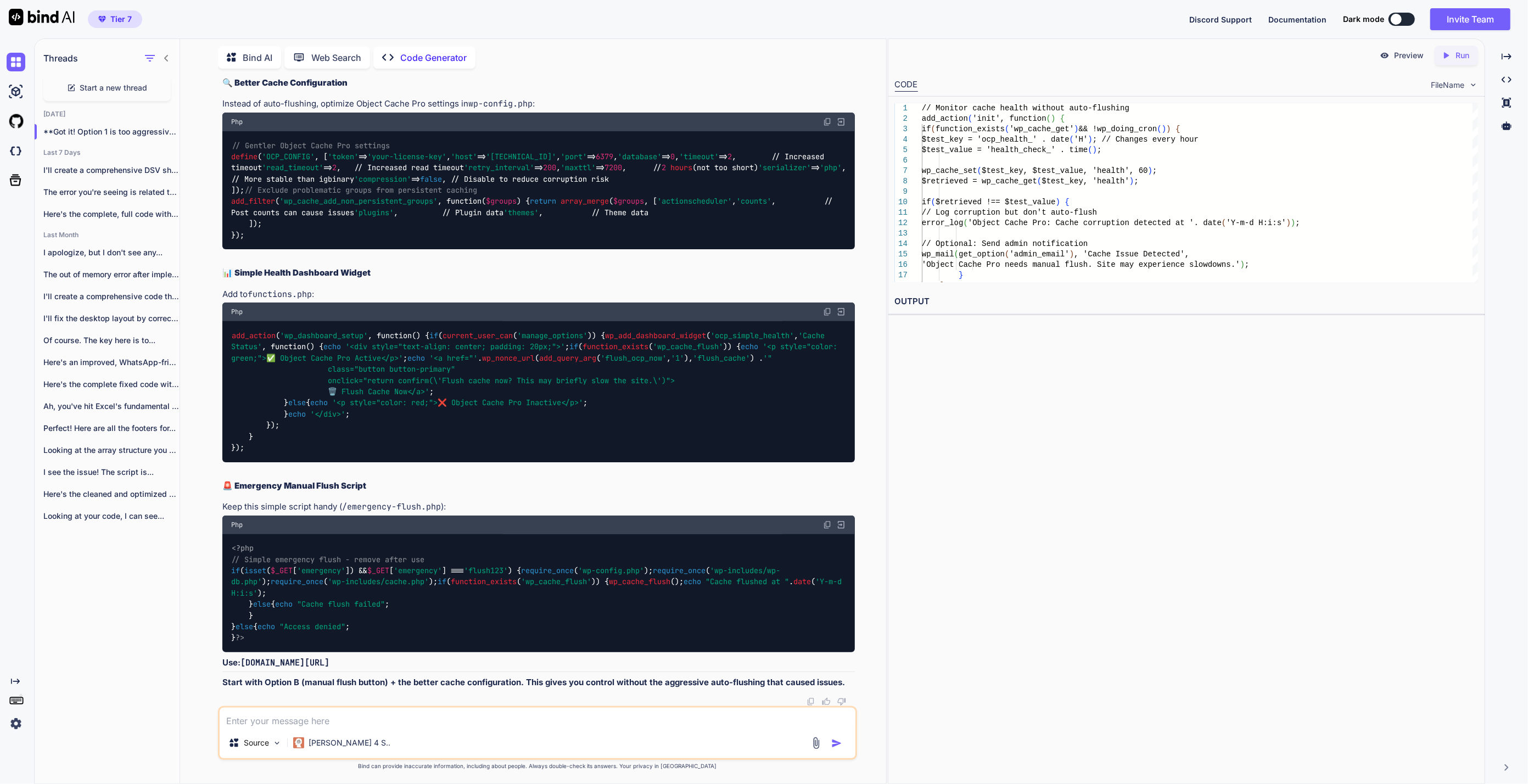
click at [505, 721] on textarea at bounding box center [537, 717] width 636 height 20
paste textarea "### General ### Status: Connected Drop-in: Valid License: Valid Environment: pr…"
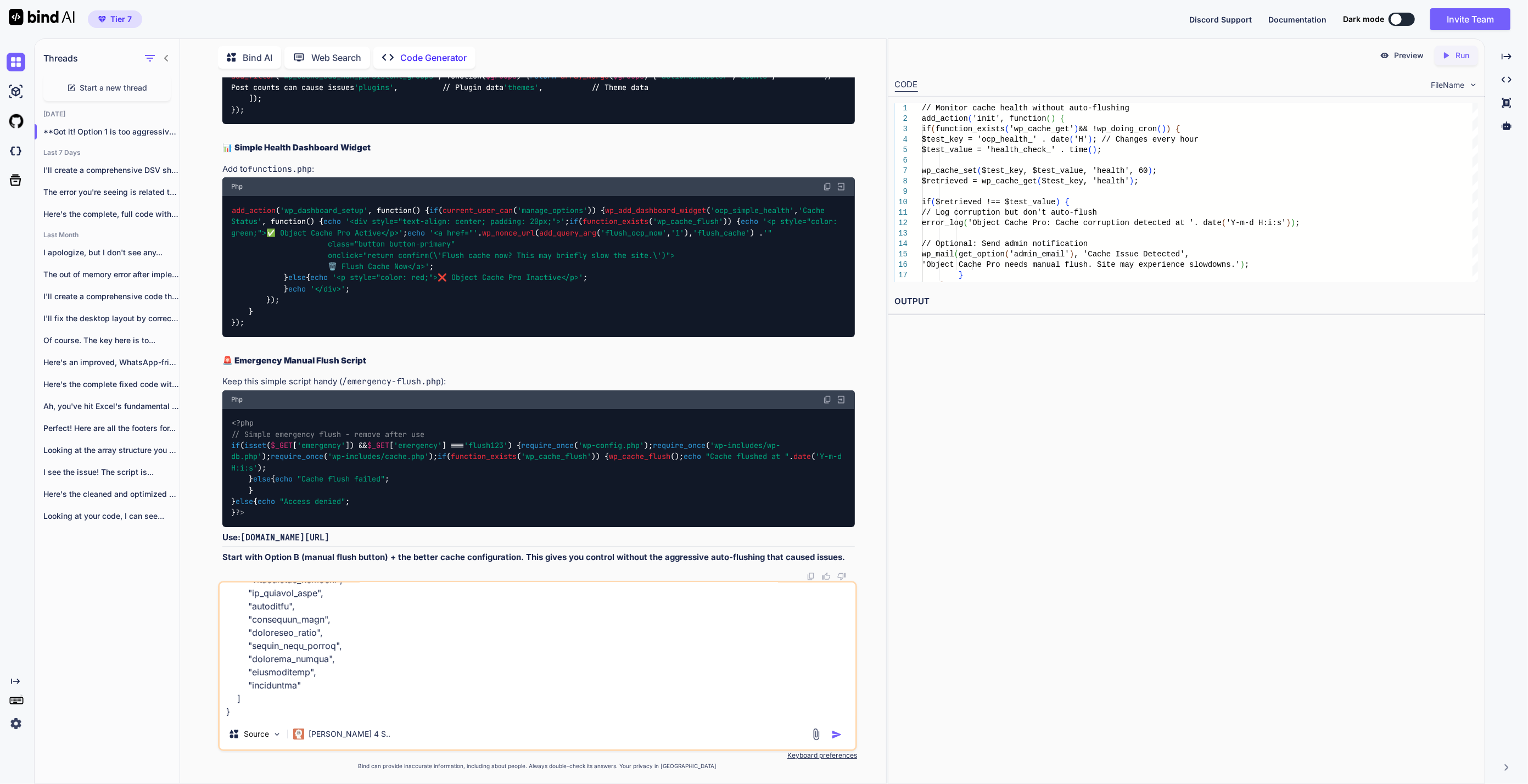
scroll to position [2860, 0]
type textarea "### General ### Status: Connected Drop-in: Valid License: Valid Environment: pr…"
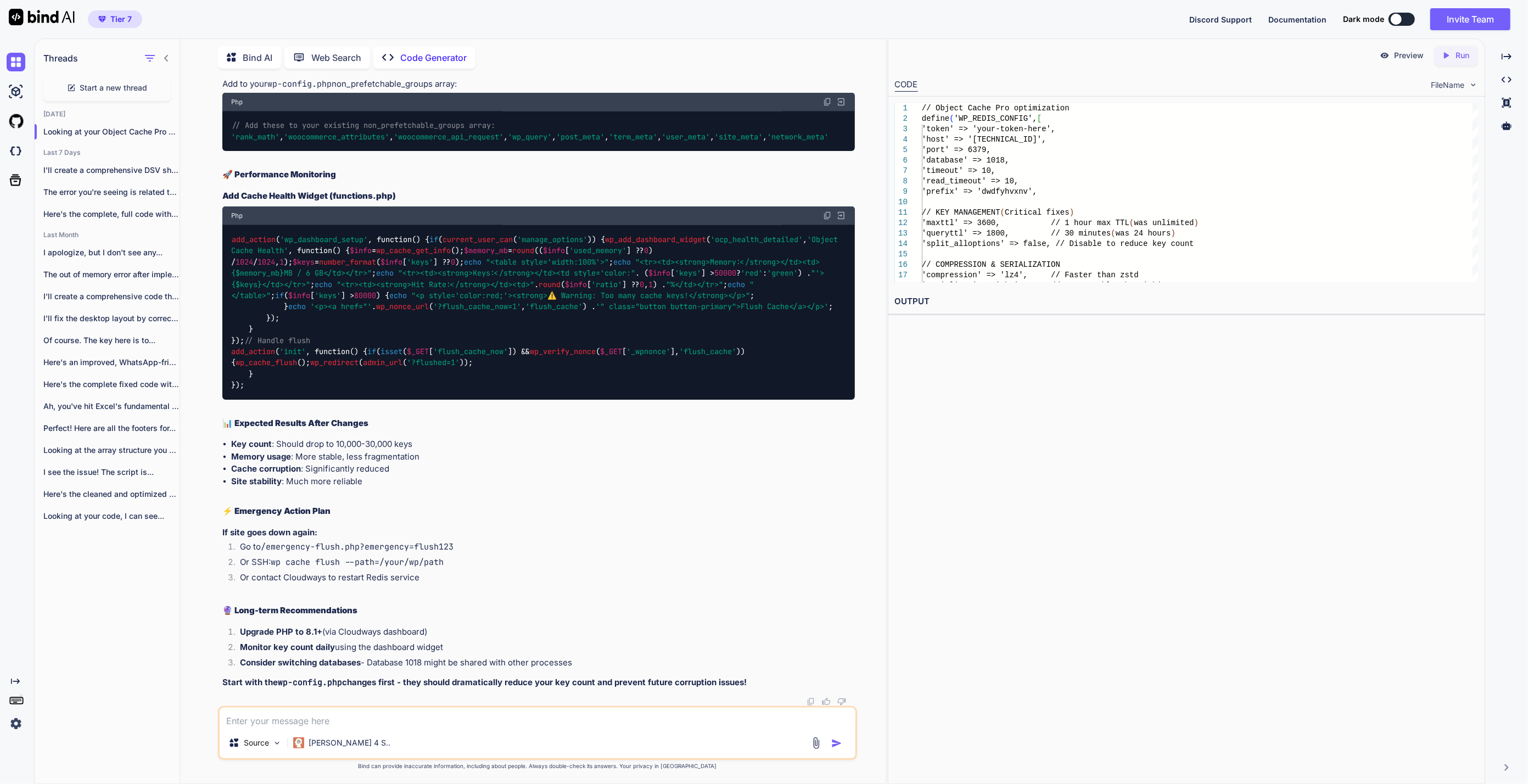
scroll to position [49059, 0]
drag, startPoint x: 545, startPoint y: 547, endPoint x: 216, endPoint y: 517, distance: 330.4
click at [216, 517] on div "You what were the queries to fix the action scheduler? Code Generator 📊 ACTION …" at bounding box center [537, 430] width 697 height 706
copy code "'maxttl' => 3600 , // 1 hour max TTL (was unlimited) 'queryttl' => 1800 , // 30…"
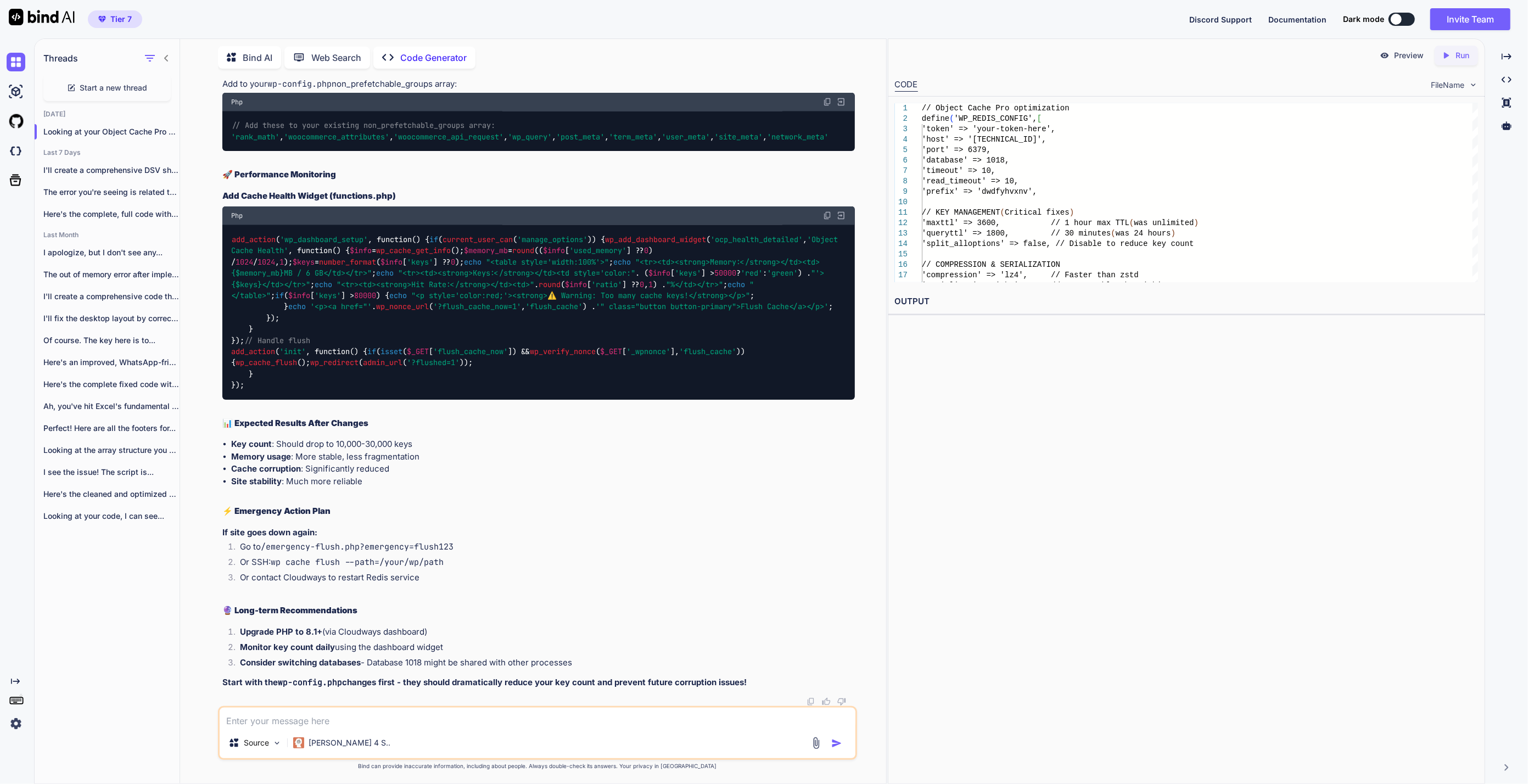
copy code "'maxttl' => 3600 , // 1 hour max TTL (was unlimited) 'queryttl' => 1800 , // 30…"
drag, startPoint x: 250, startPoint y: 521, endPoint x: 535, endPoint y: 528, distance: 285.1
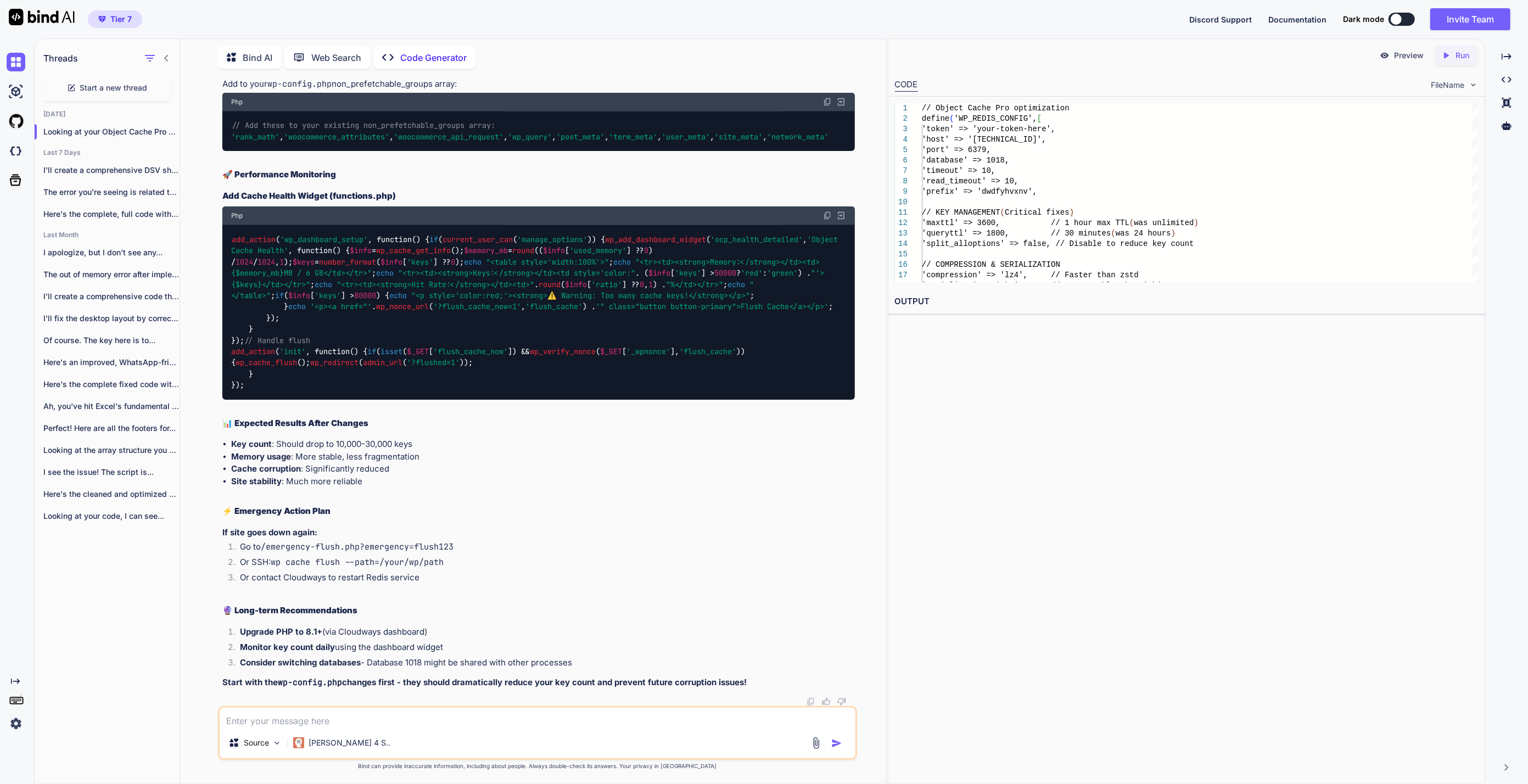
copy span "lz4"
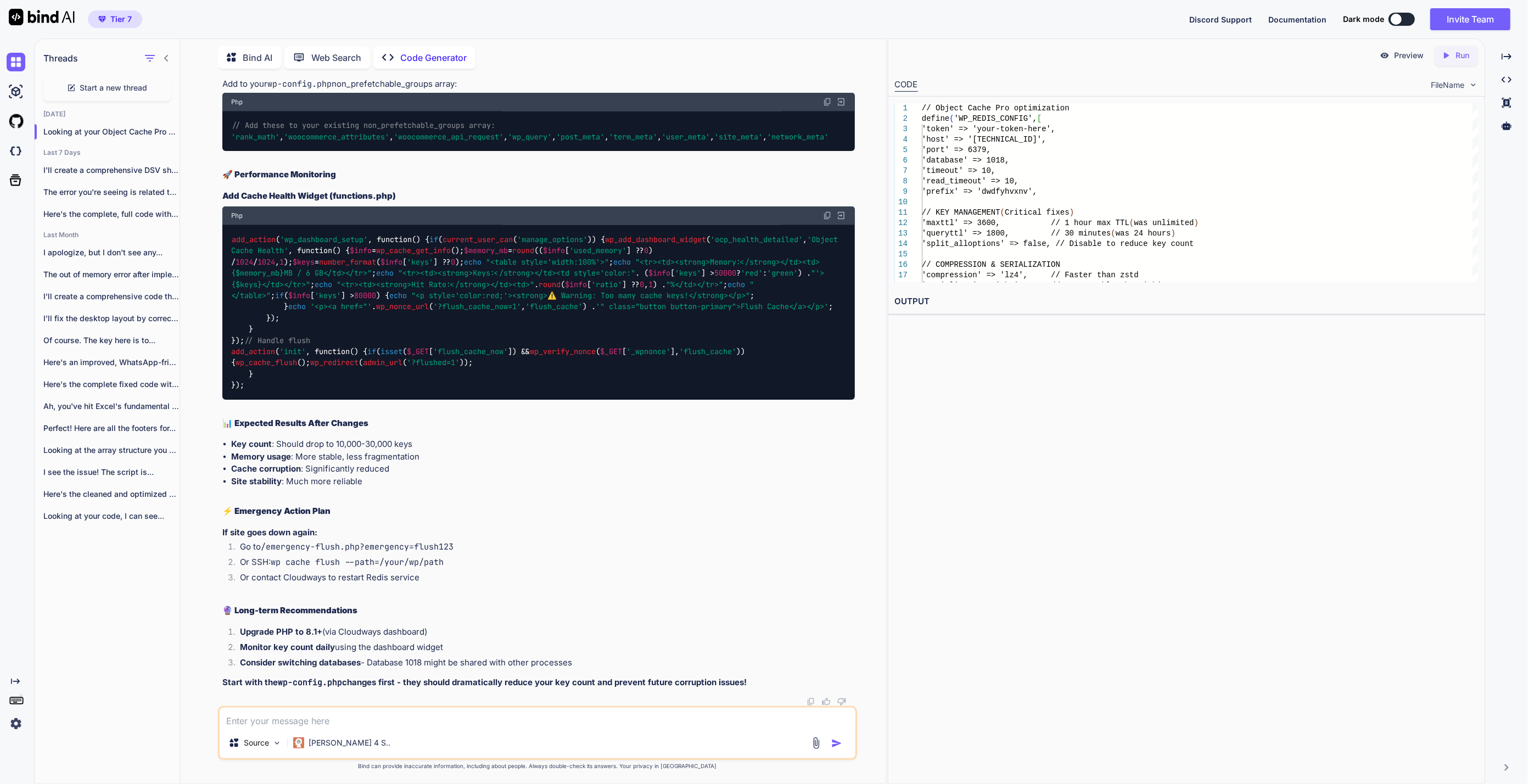
copy span "php"
copy code "'retries' => 1 , // Reduce from 3"
drag, startPoint x: 222, startPoint y: 582, endPoint x: 232, endPoint y: 578, distance: 10.8
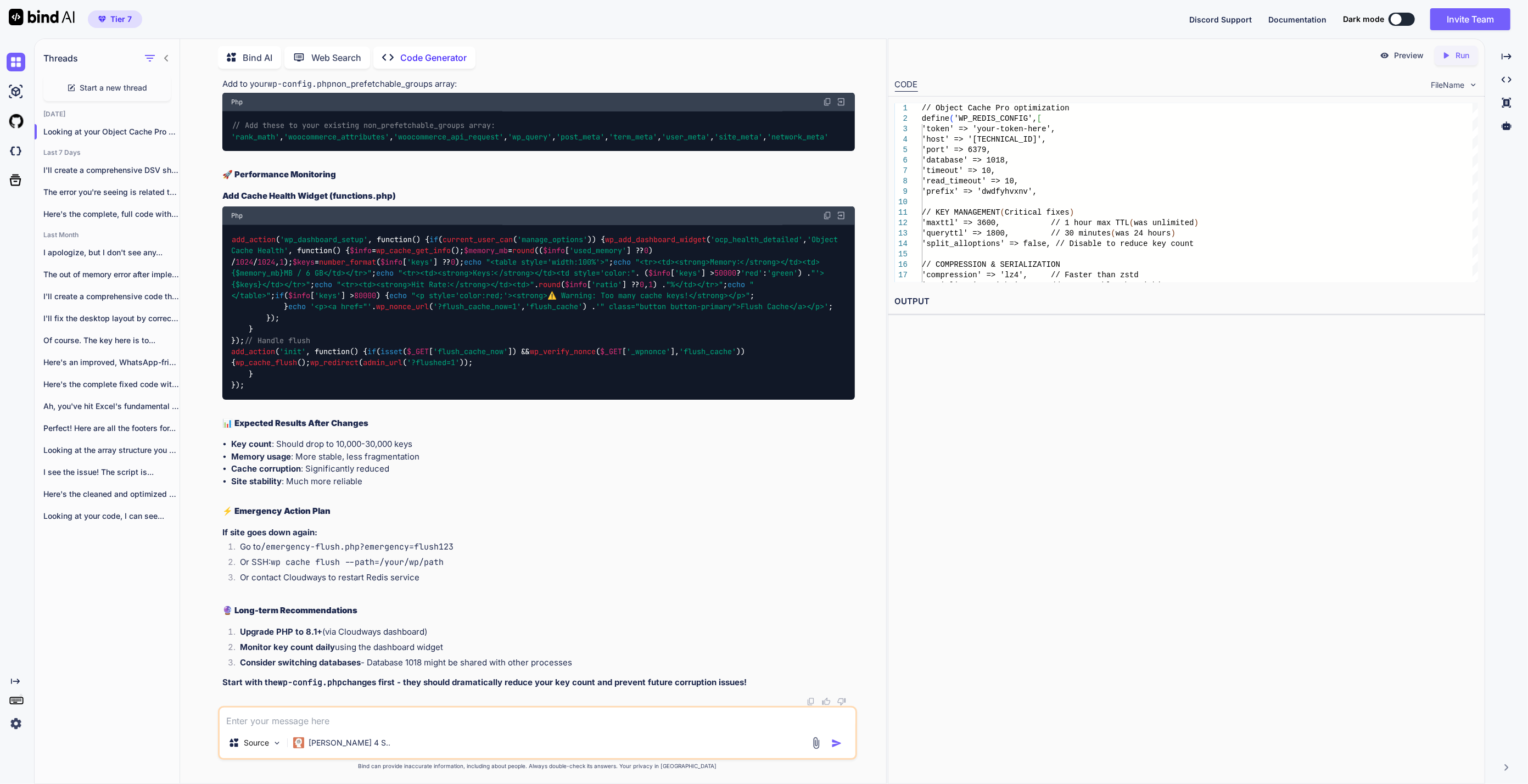
drag, startPoint x: 615, startPoint y: 622, endPoint x: 242, endPoint y: 565, distance: 377.3
copy code "'default' , 'creatives' , 'WPML_Register_String_Filter' , 'wpml' , 'wpml_cookie…"
drag, startPoint x: 663, startPoint y: 549, endPoint x: 645, endPoint y: 630, distance: 83.0
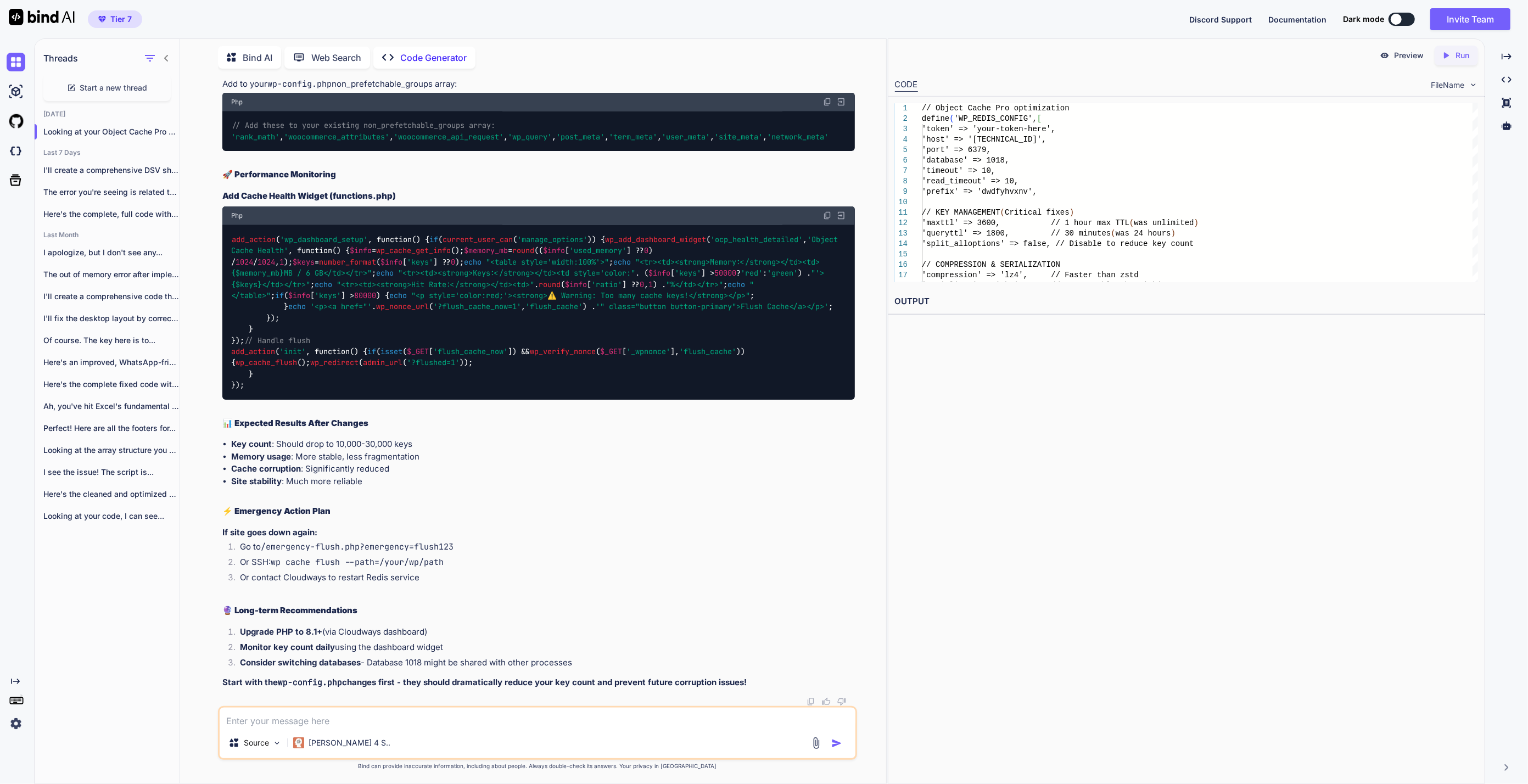
drag, startPoint x: 611, startPoint y: 623, endPoint x: 480, endPoint y: 627, distance: 131.1
copy code ", 'analytics' , 'objectcache'"
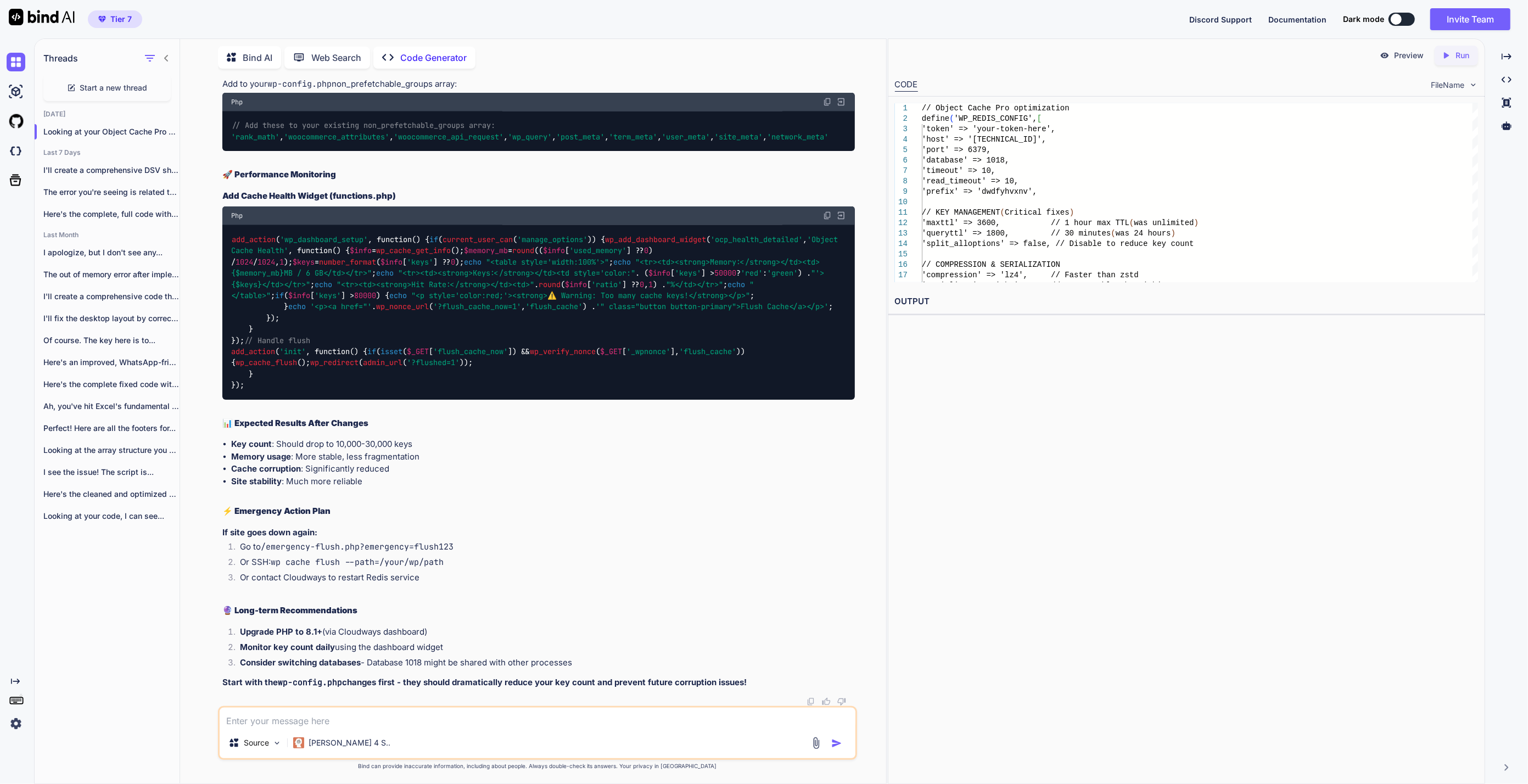
click at [370, 717] on textarea at bounding box center [537, 717] width 636 height 20
type textarea "i did the step 1 and saved, it started to give critical error"
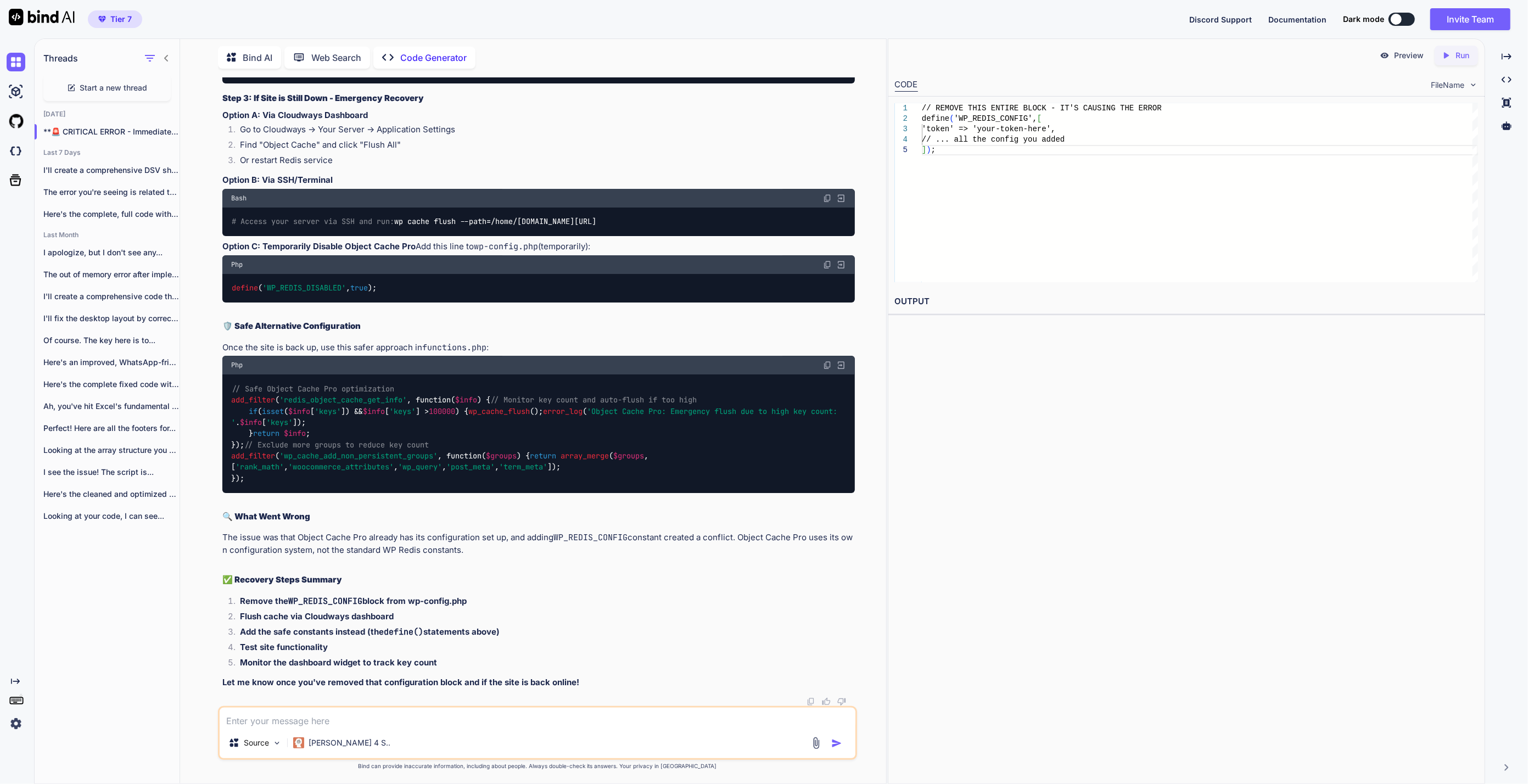
scroll to position [51426, 0]
click at [352, 716] on textarea at bounding box center [537, 717] width 636 height 20
paste textarea "loremi( 'DO_SITAM_CONSEC', [ 'adipi' => "e821409sedd814e6t45i7u9l247e2d9316ma77…"
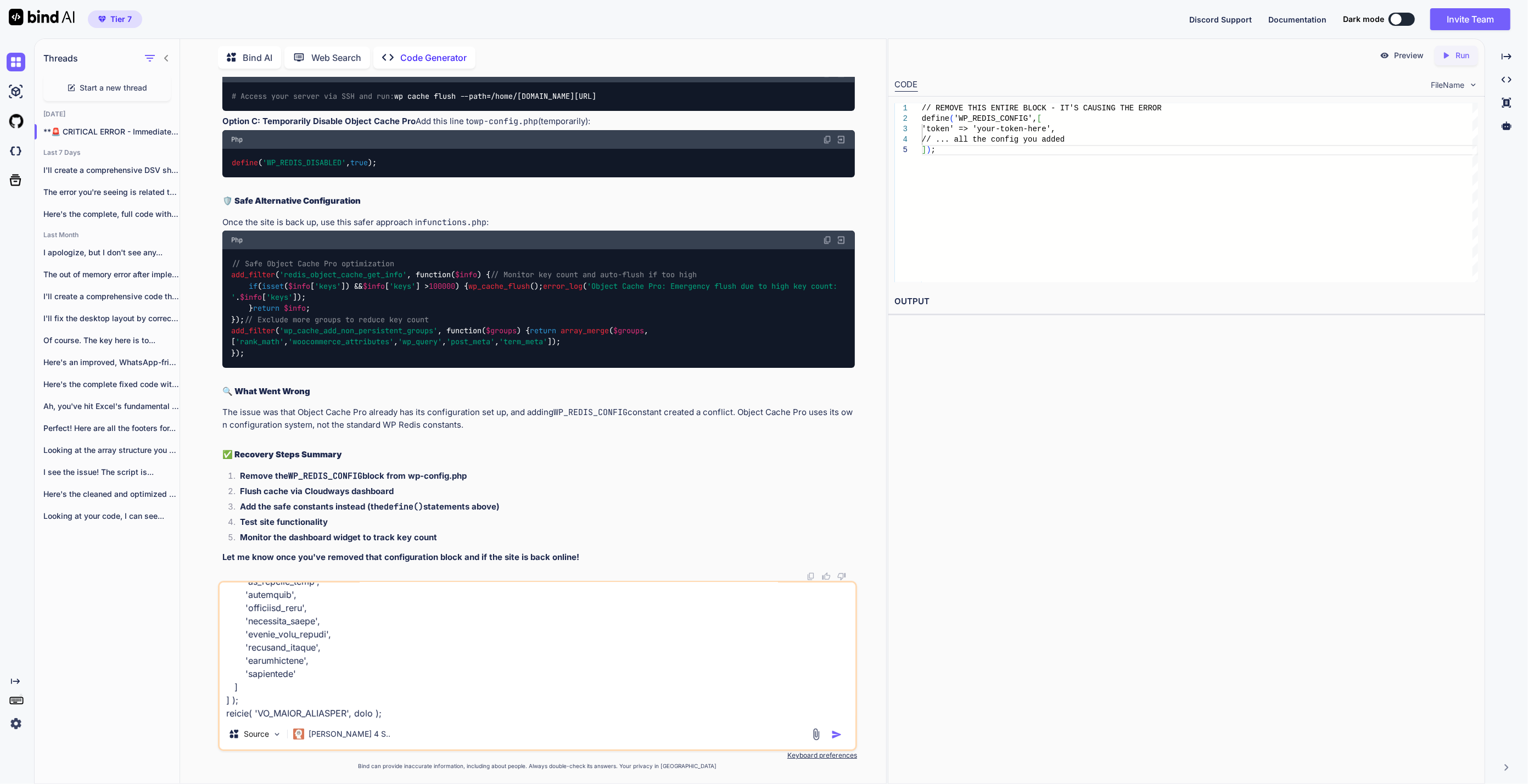
scroll to position [488, 0]
type textarea "loremi( 'DO_SITAM_CONSEC', [ 'adipi' => "e821409sedd814e6t45i7u9l247e2d9316ma77…"
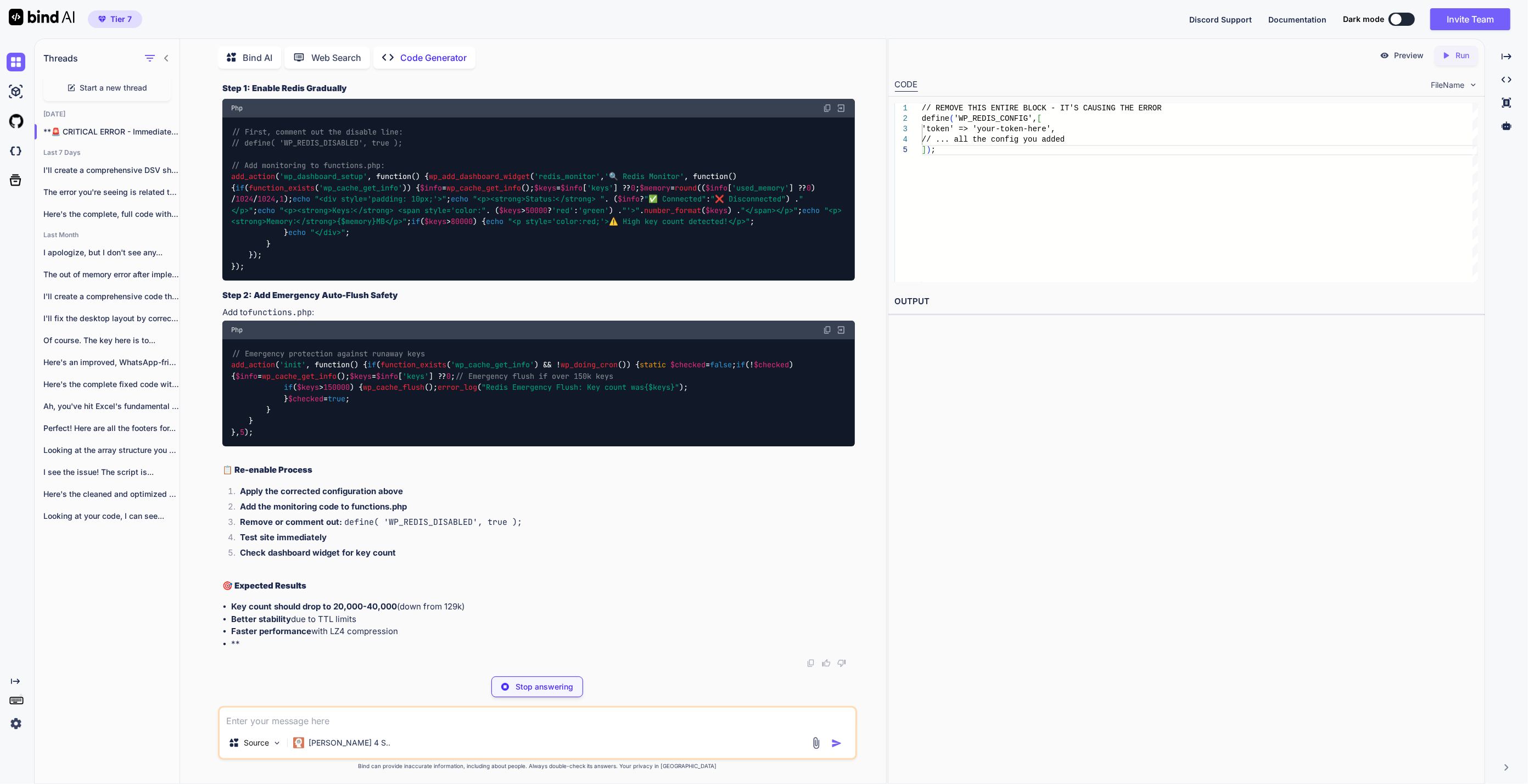
scroll to position [52183, 0]
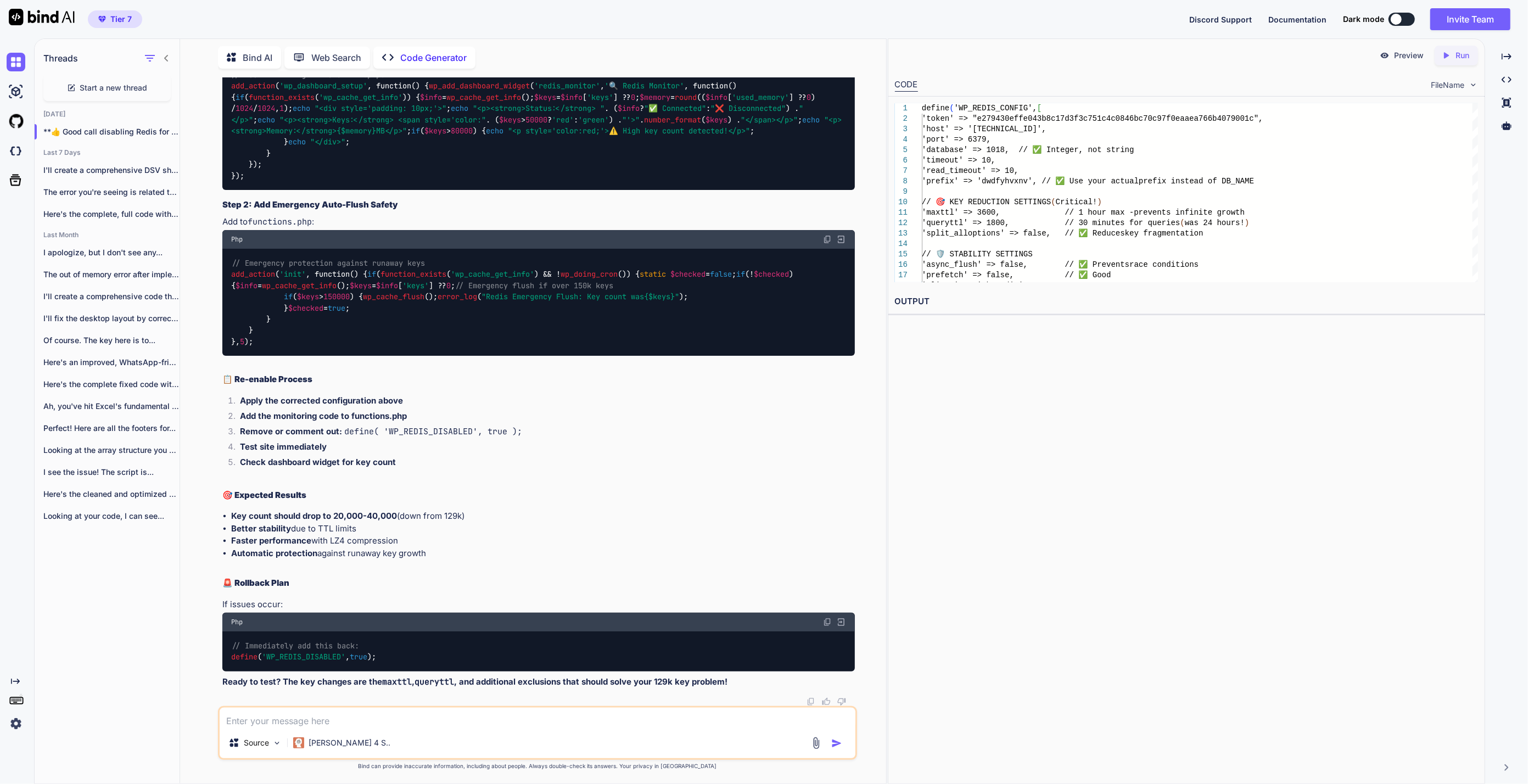
drag, startPoint x: 554, startPoint y: 552, endPoint x: 234, endPoint y: 525, distance: 321.1
drag, startPoint x: 587, startPoint y: 535, endPoint x: 237, endPoint y: 529, distance: 350.1
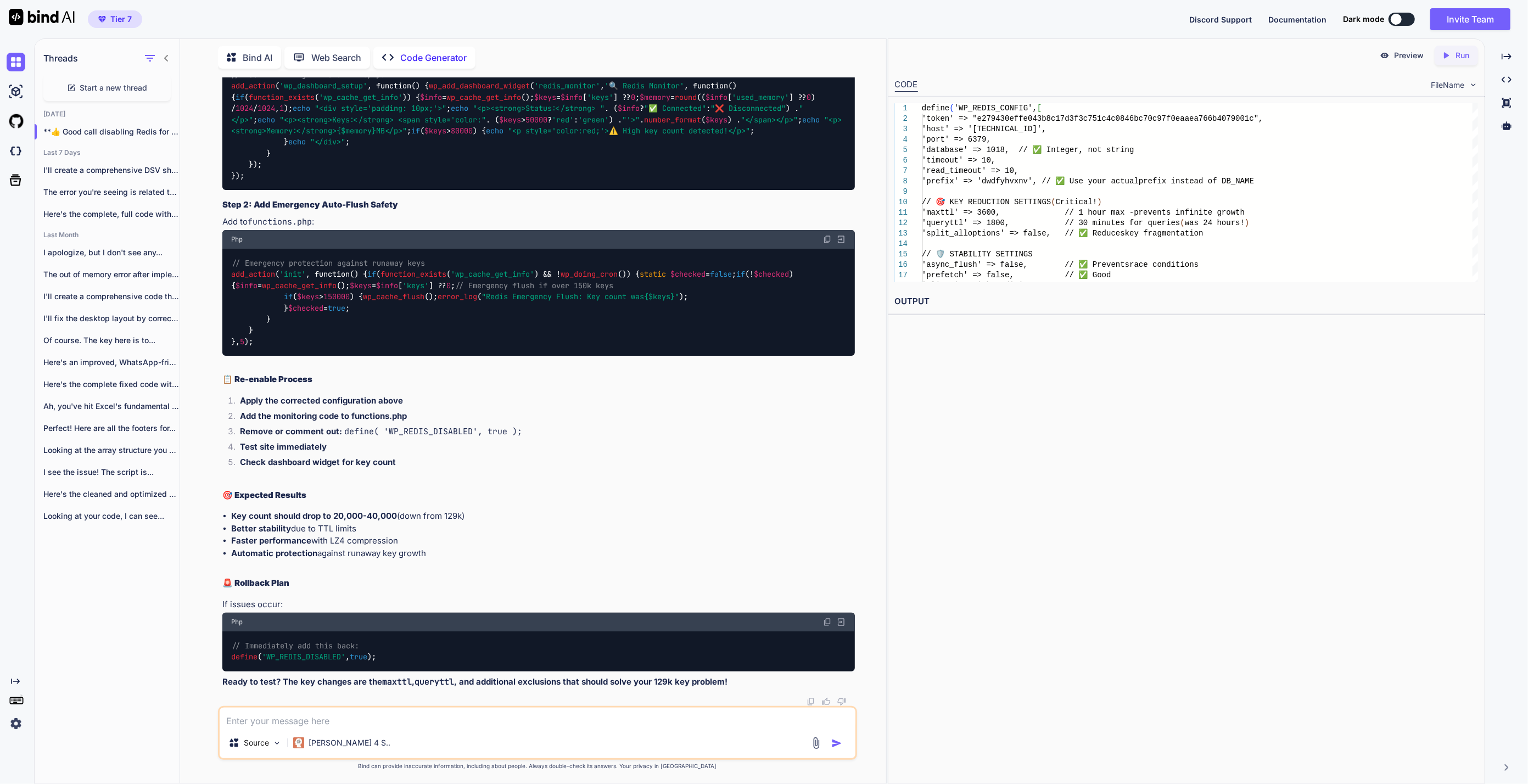
copy code "'maxttl' => 3600 , // 1 hour max - prevents infinite growth 'queryttl' => 1800 …"
drag, startPoint x: 545, startPoint y: 626, endPoint x: 222, endPoint y: 615, distance: 323.2
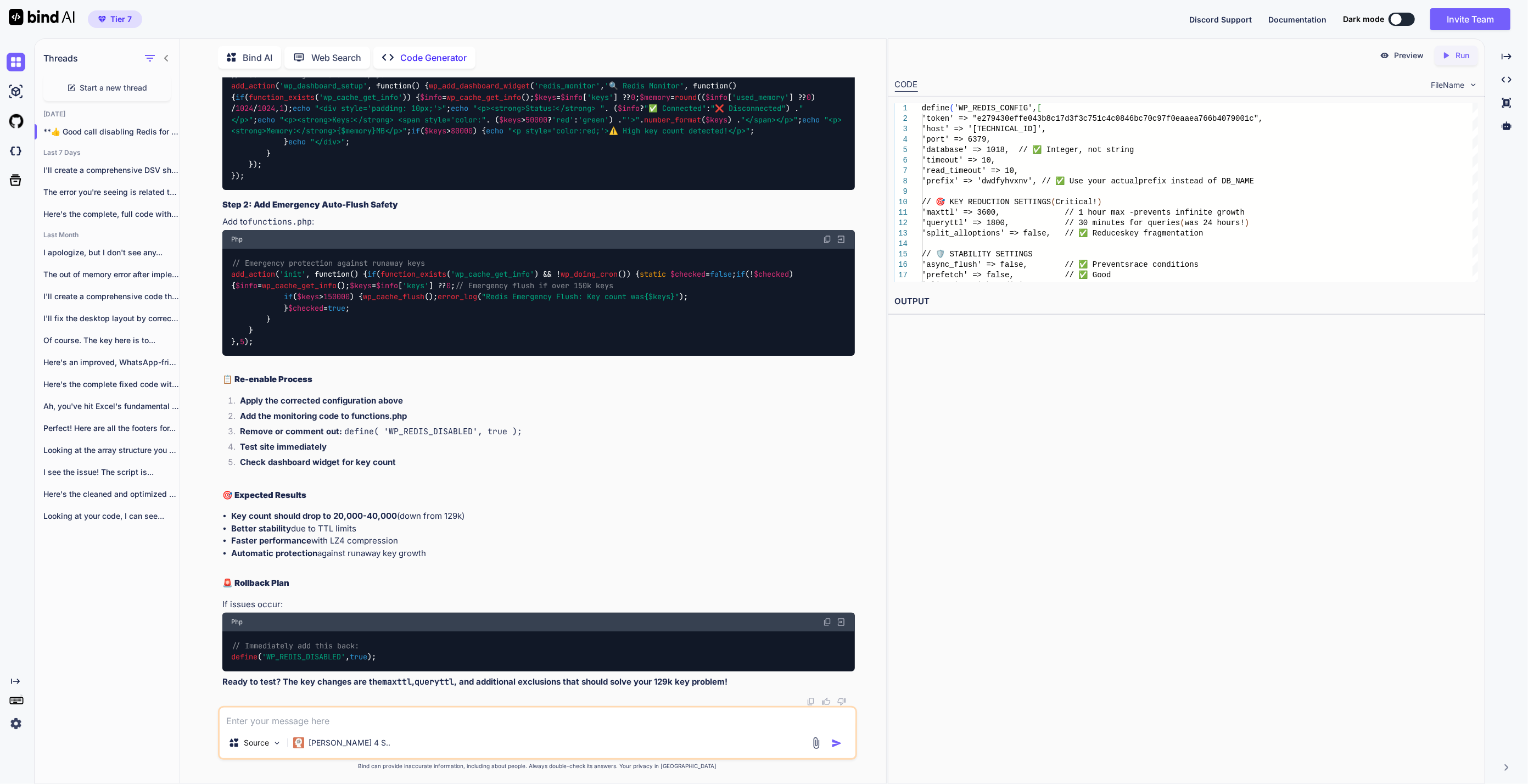
click at [222, 615] on div "You what were the queries to fix the action scheduler? Code Generator 📊 ACTION …" at bounding box center [539, 391] width 637 height 629
copy code "'compression' => 'lz4' , // 🔄 Faster than zstd 'serializer' => 'php' , // 🔄 Mor…"
drag, startPoint x: 555, startPoint y: 539, endPoint x: 245, endPoint y: 541, distance: 310.0
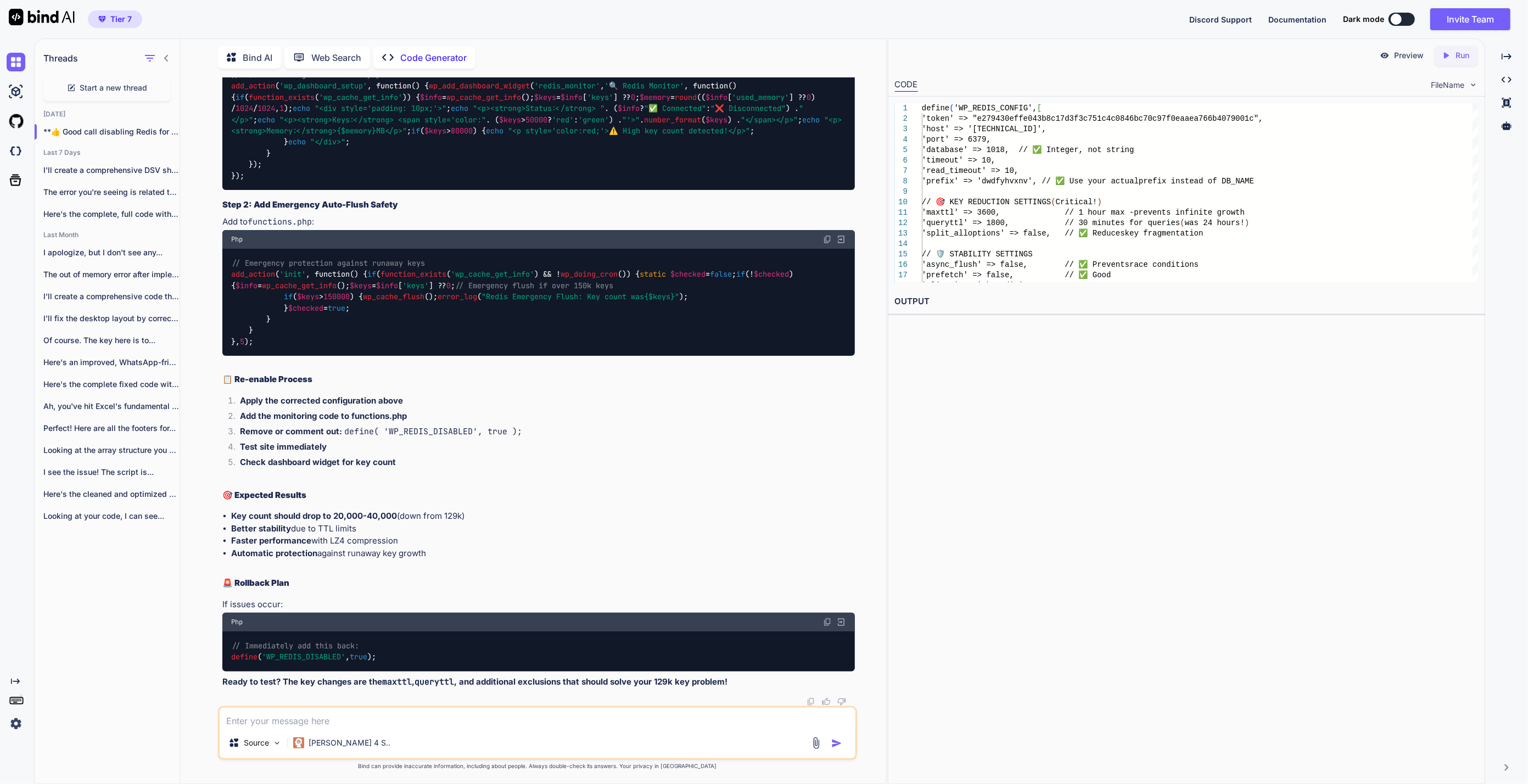
drag, startPoint x: 281, startPoint y: 677, endPoint x: 259, endPoint y: 671, distance: 22.8
drag, startPoint x: 279, startPoint y: 671, endPoint x: 572, endPoint y: 681, distance: 293.2
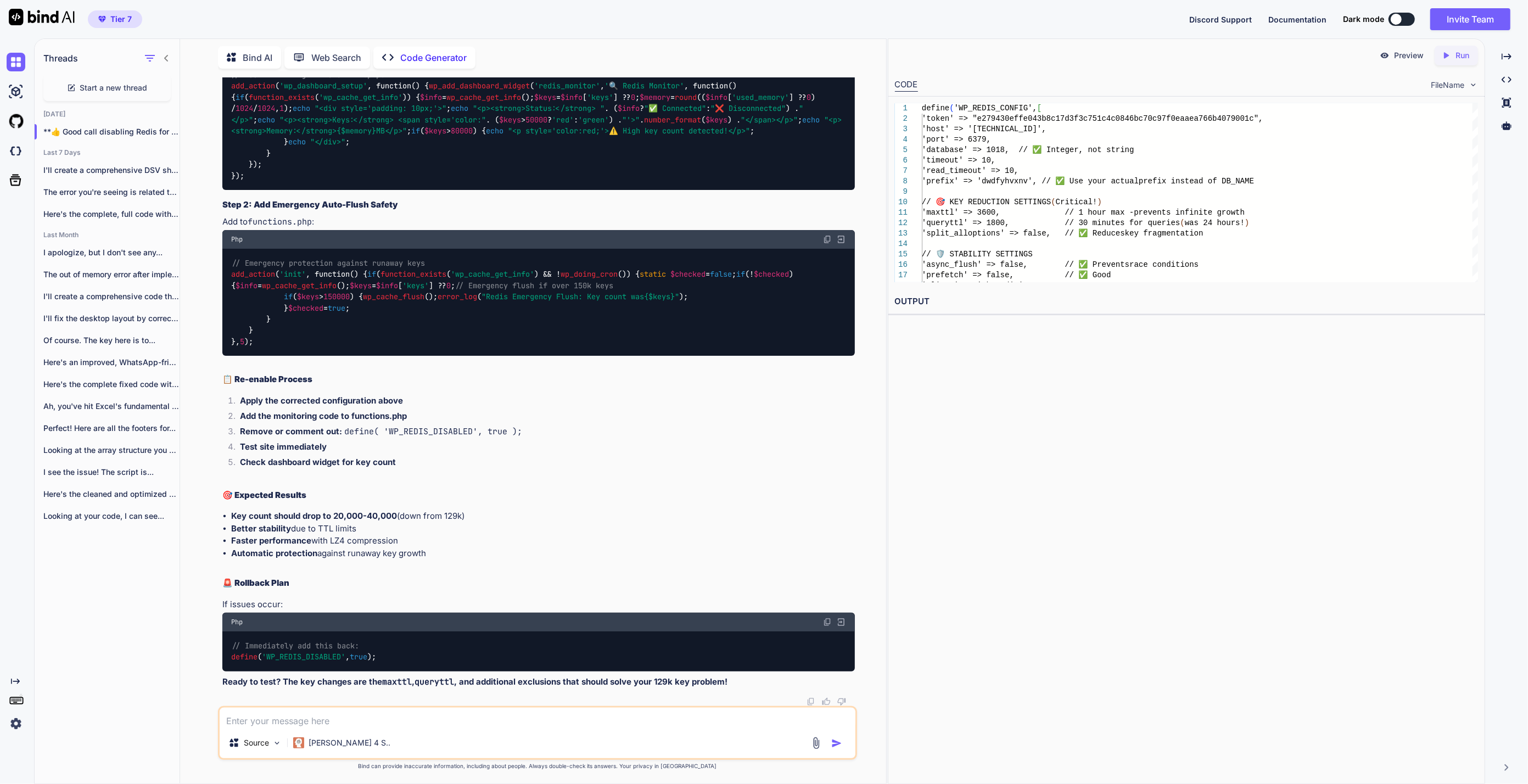
drag, startPoint x: 515, startPoint y: 612, endPoint x: 536, endPoint y: 611, distance: 21.0
drag, startPoint x: 642, startPoint y: 619, endPoint x: 249, endPoint y: 611, distance: 393.1
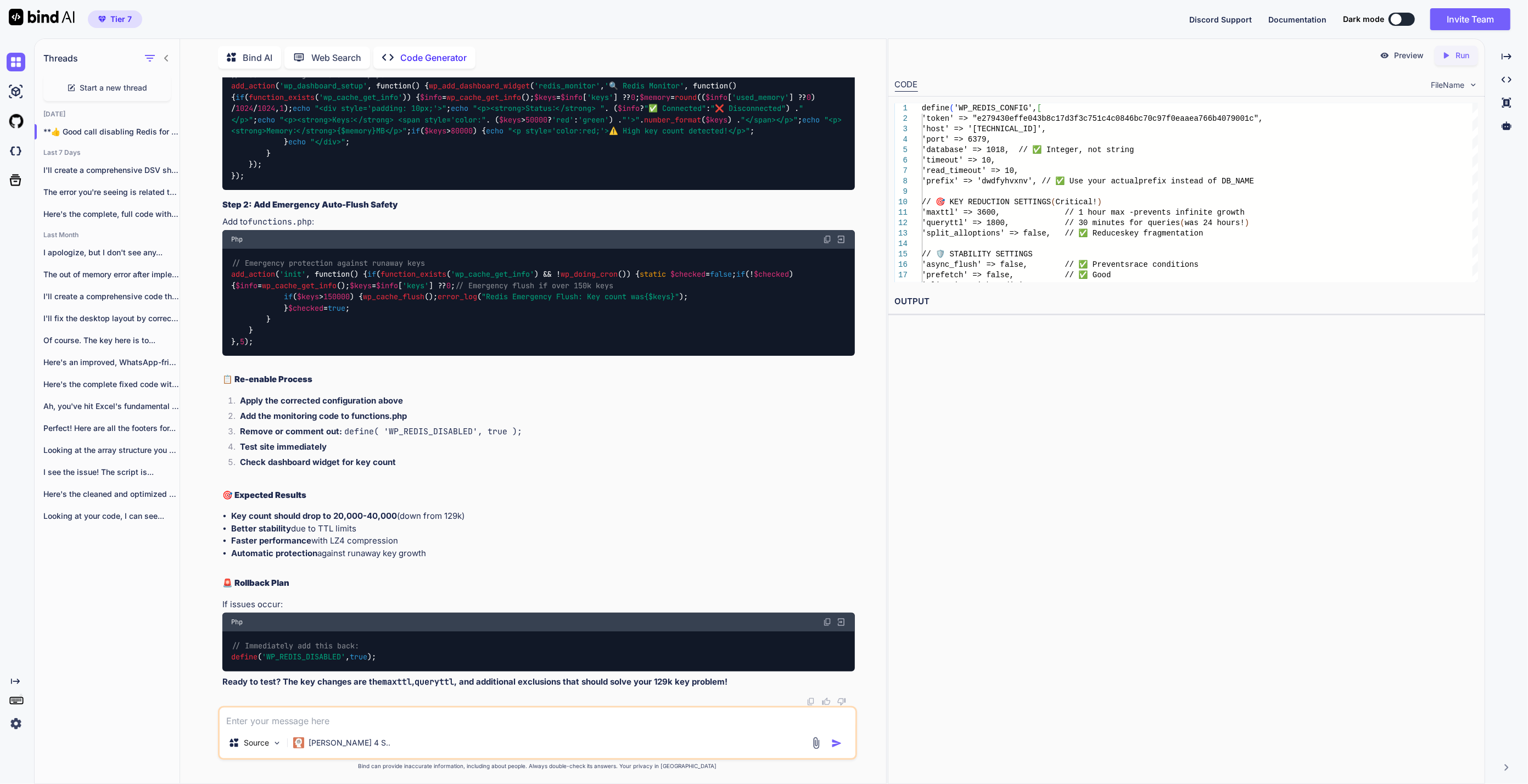
drag, startPoint x: 249, startPoint y: 611, endPoint x: 260, endPoint y: 630, distance: 22.0
drag, startPoint x: 261, startPoint y: 627, endPoint x: 240, endPoint y: 608, distance: 28.3
